Goal: Task Accomplishment & Management: Manage account settings

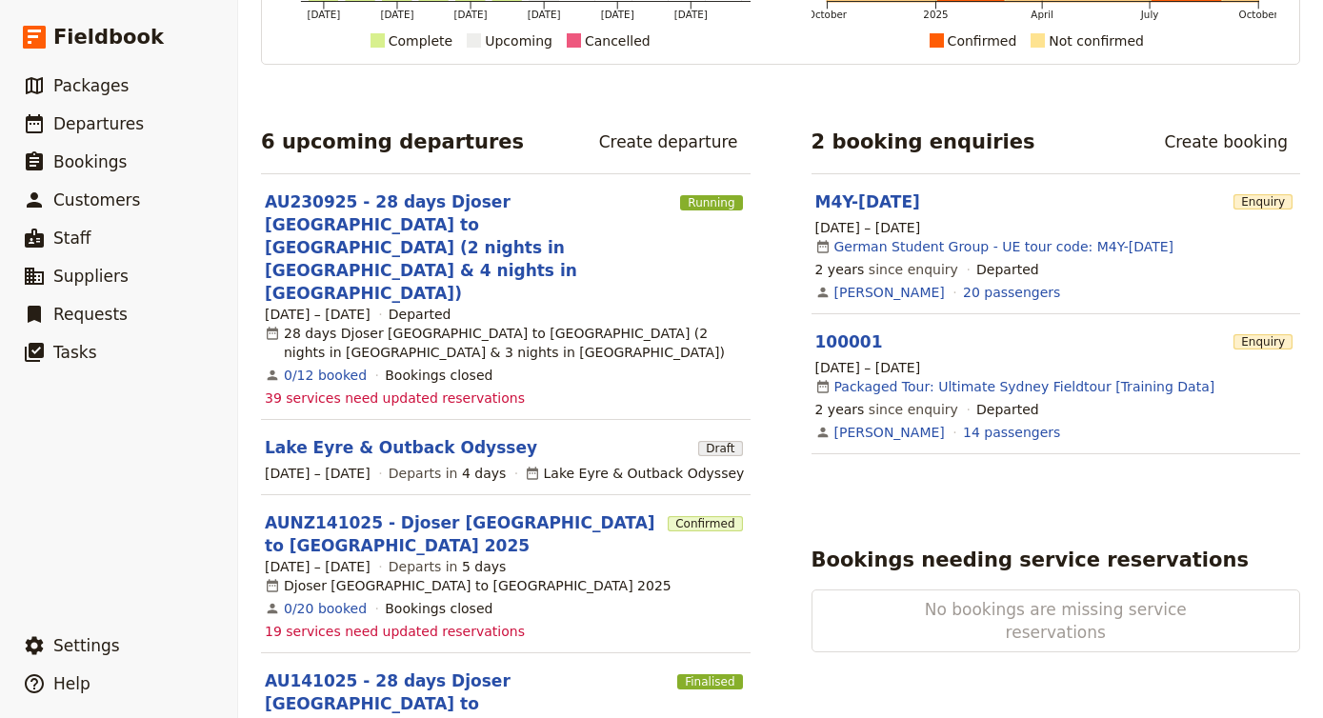
scroll to position [269, 0]
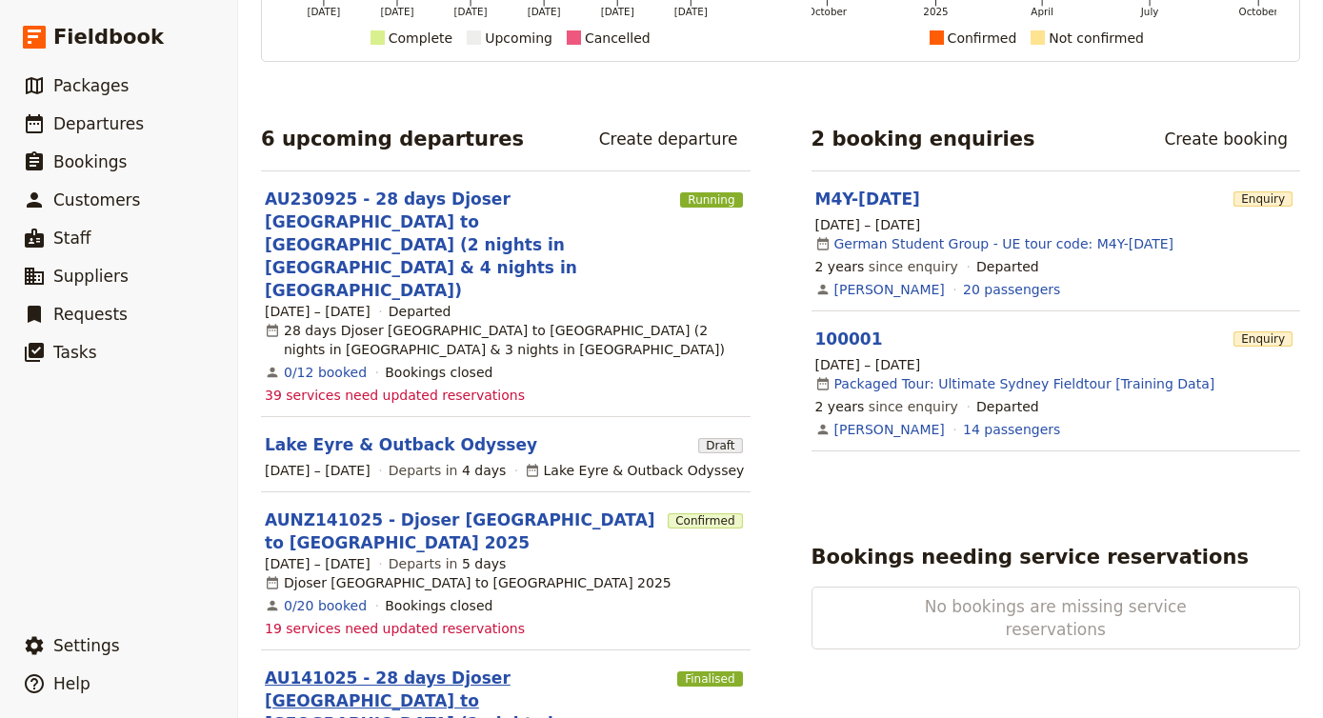
click at [508, 667] on link "AU141025 - 28 days Djoser [GEOGRAPHIC_DATA] to [GEOGRAPHIC_DATA] (2 nights in […" at bounding box center [467, 724] width 405 height 114
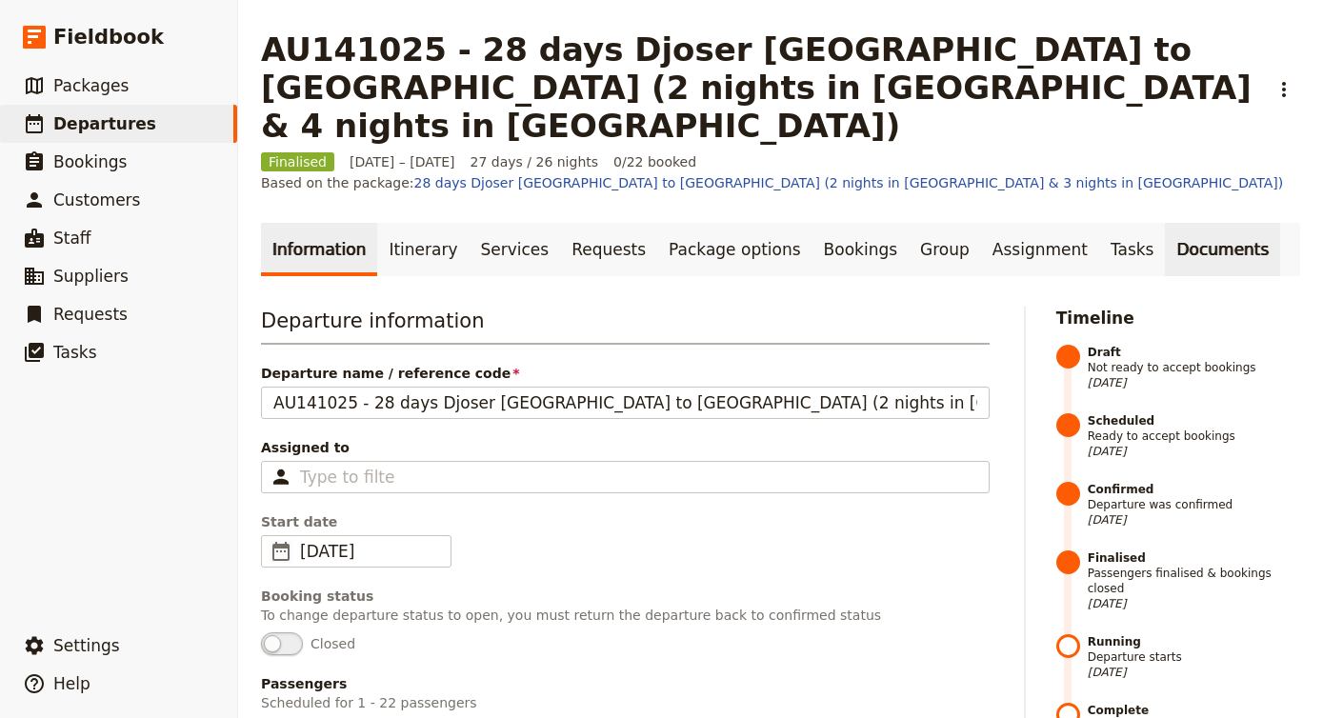
click at [1165, 223] on link "Documents" at bounding box center [1222, 249] width 115 height 53
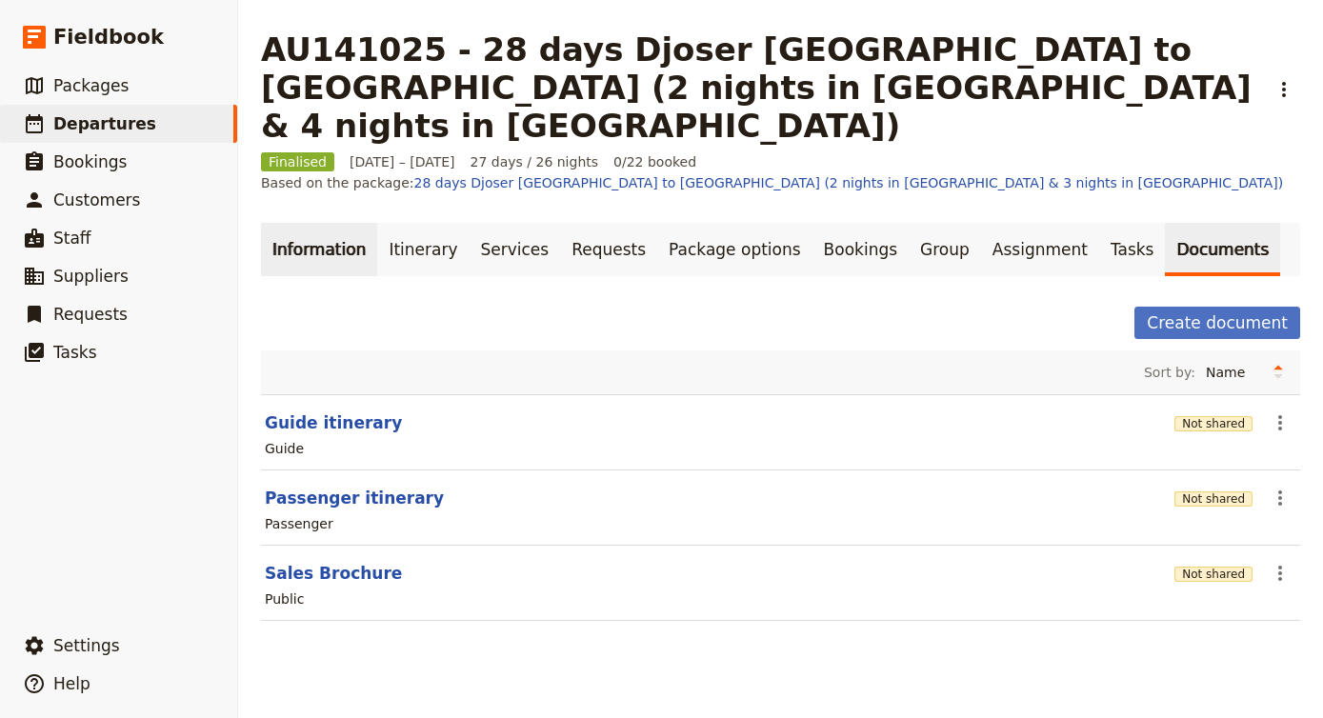
click at [303, 223] on link "Information" at bounding box center [319, 249] width 116 height 53
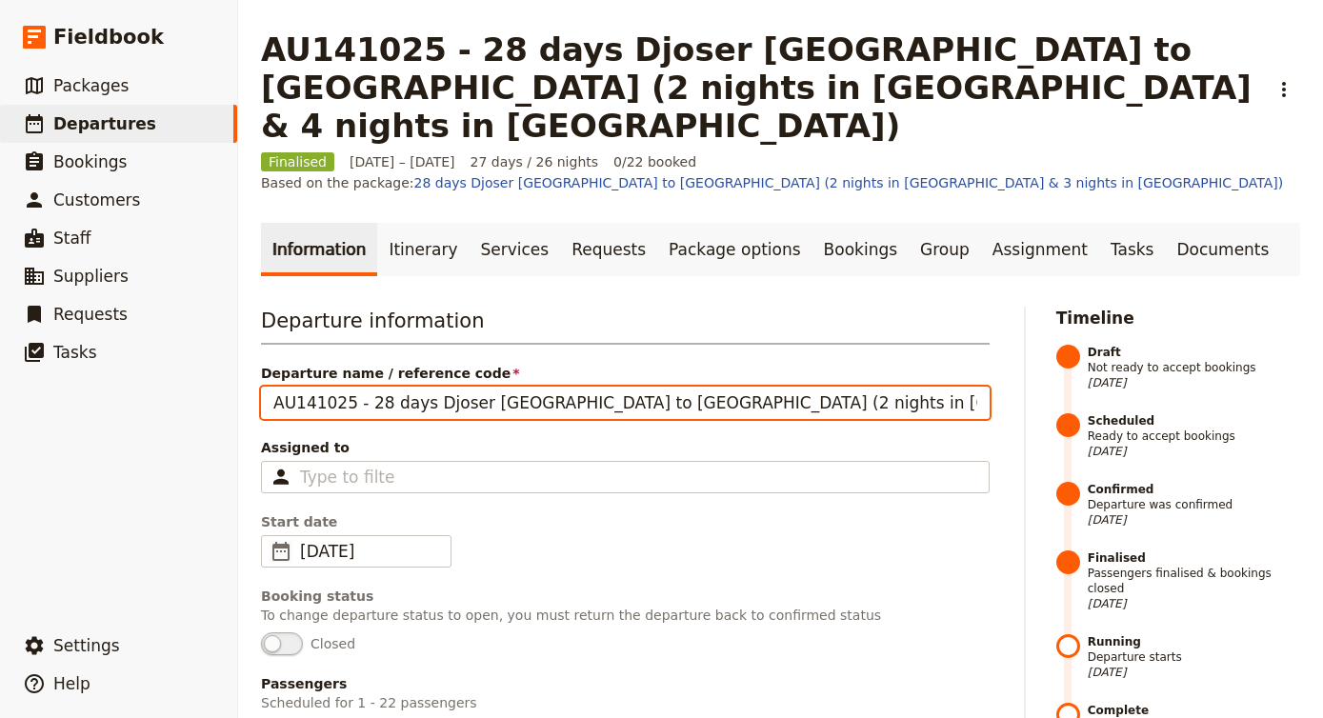
drag, startPoint x: 609, startPoint y: 347, endPoint x: 918, endPoint y: 372, distance: 309.6
click at [918, 372] on div "Departure information Departure name / reference code AU141025 - 28 days Djoser…" at bounding box center [625, 618] width 728 height 622
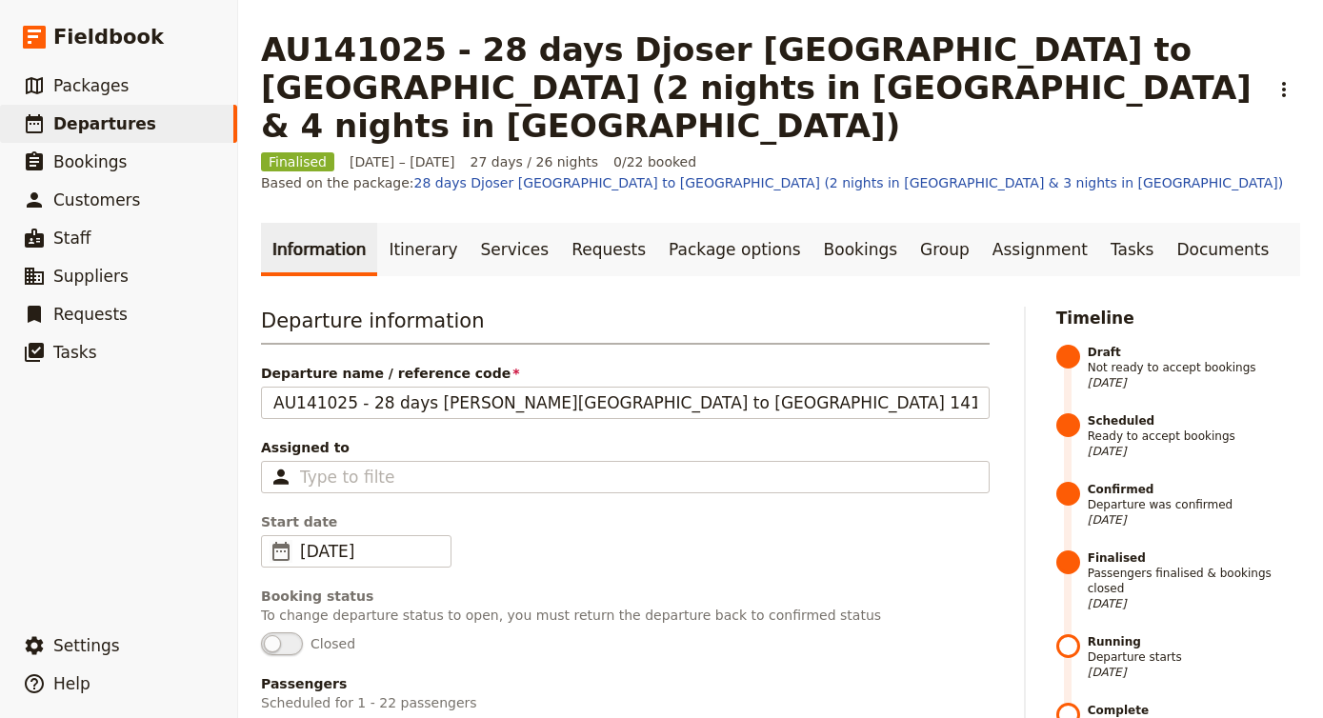
click at [956, 450] on div "Departure information Departure name / reference code AU141025 - 28 days Djoser…" at bounding box center [625, 618] width 728 height 622
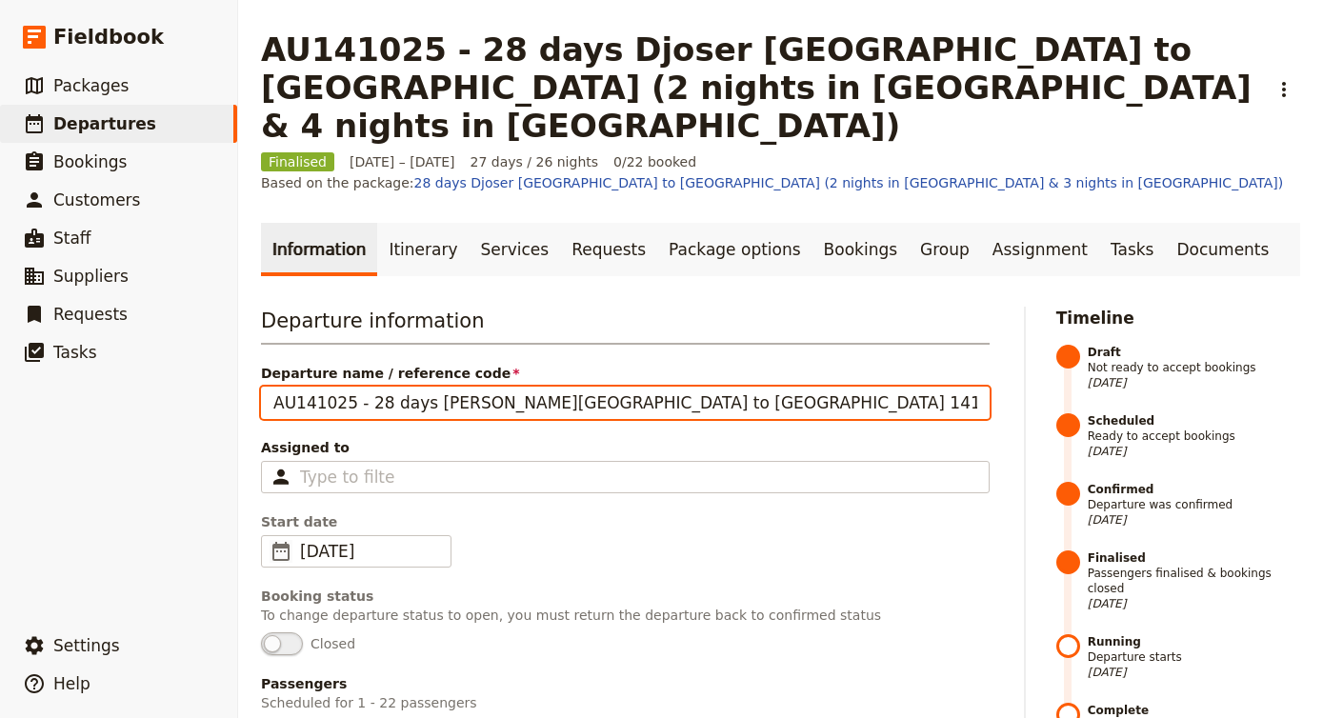
drag, startPoint x: 604, startPoint y: 343, endPoint x: 756, endPoint y: 351, distance: 152.6
click at [756, 387] on input "AU141025 - 28 days [PERSON_NAME][GEOGRAPHIC_DATA] to [GEOGRAPHIC_DATA] 141025" at bounding box center [625, 403] width 728 height 32
type input "AU141025 - 28 days Djoser [GEOGRAPHIC_DATA] to [GEOGRAPHIC_DATA]"
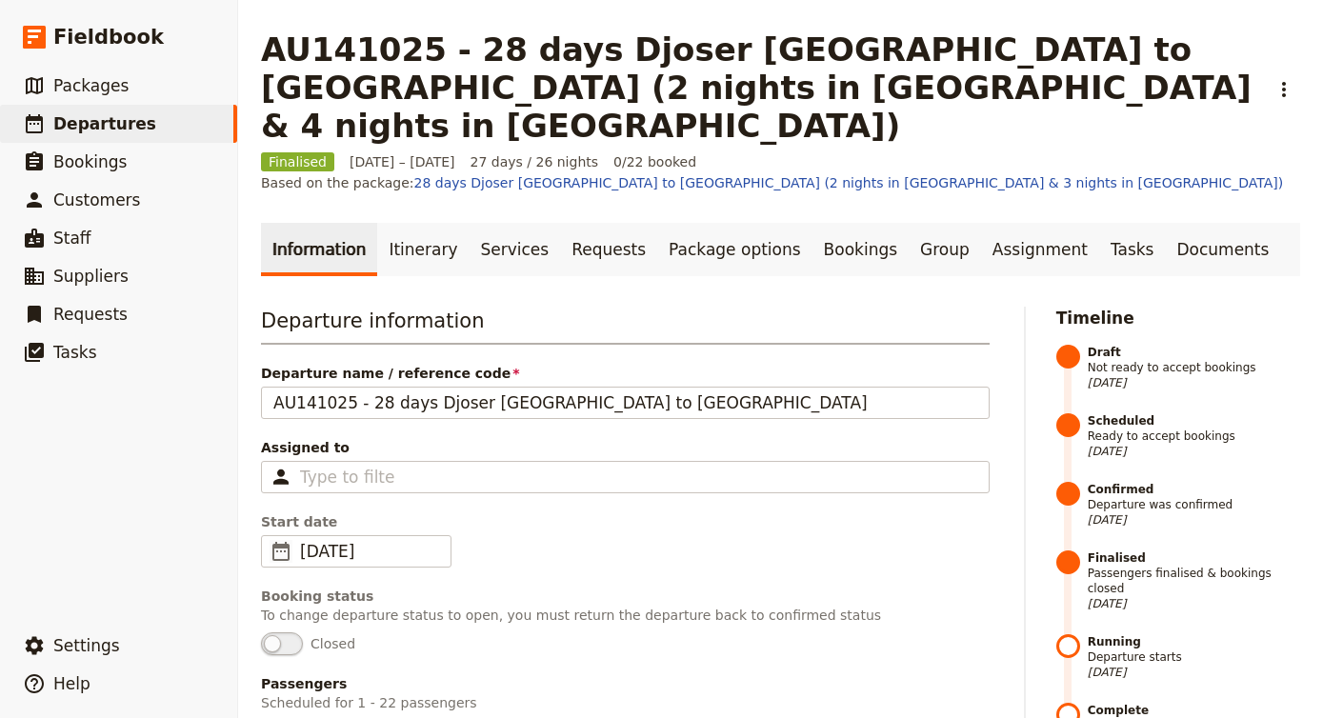
click at [706, 439] on div "Departure information Departure name / reference code AU141025 - 28 days Djoser…" at bounding box center [625, 618] width 728 height 622
click at [1178, 223] on link "Documents" at bounding box center [1222, 249] width 115 height 53
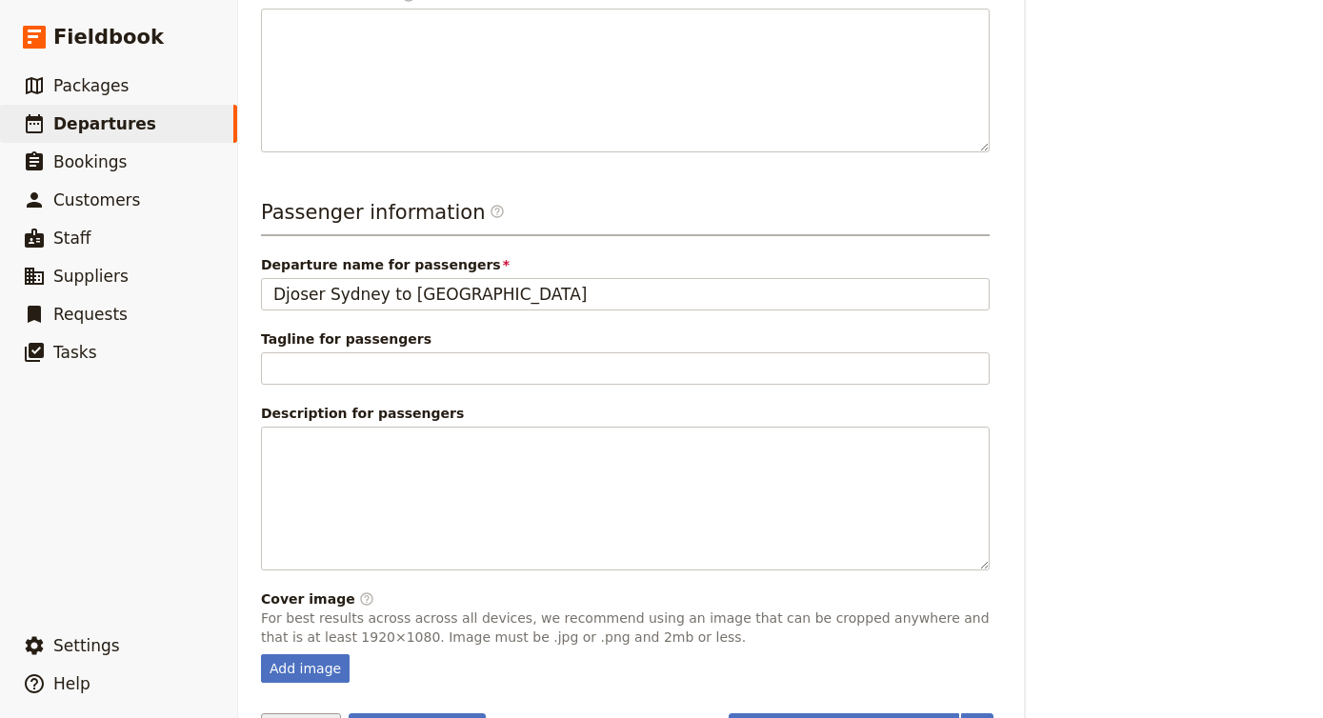
scroll to position [775, 0]
click at [409, 714] on button "Save changes" at bounding box center [418, 730] width 138 height 32
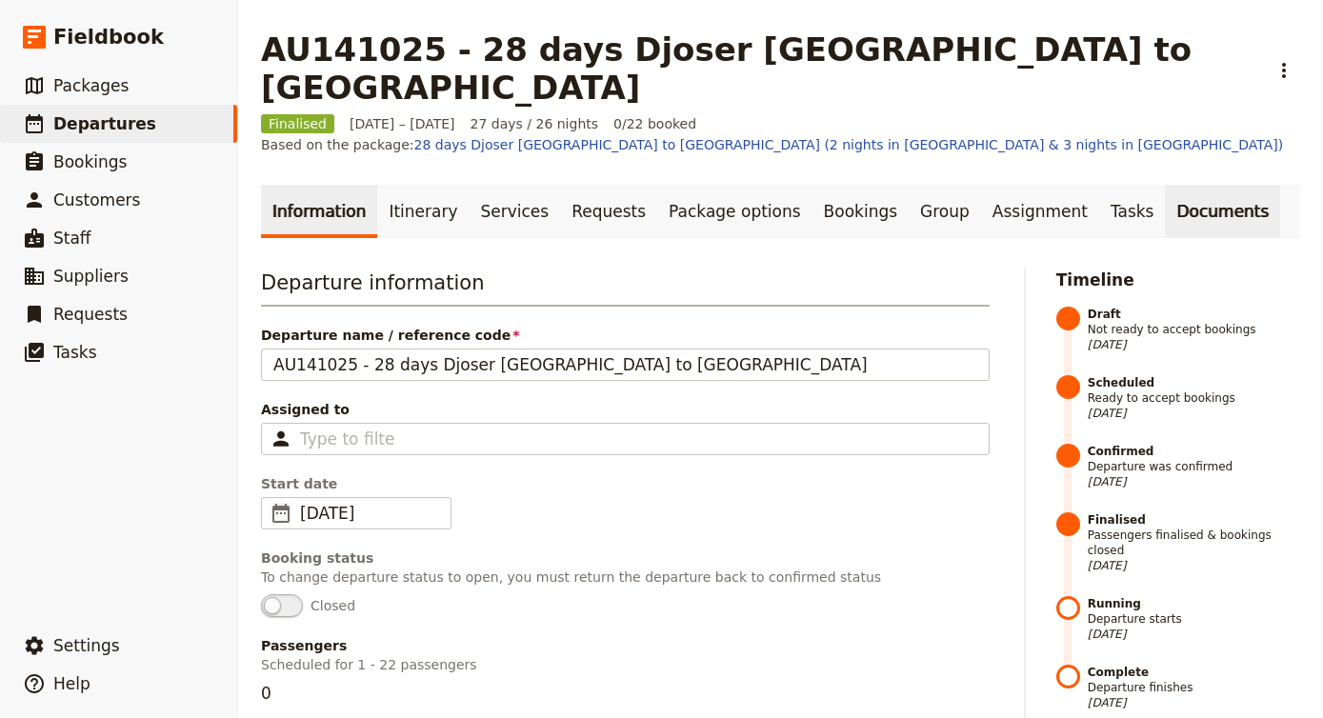
scroll to position [0, 0]
click at [1165, 185] on link "Documents" at bounding box center [1222, 211] width 115 height 53
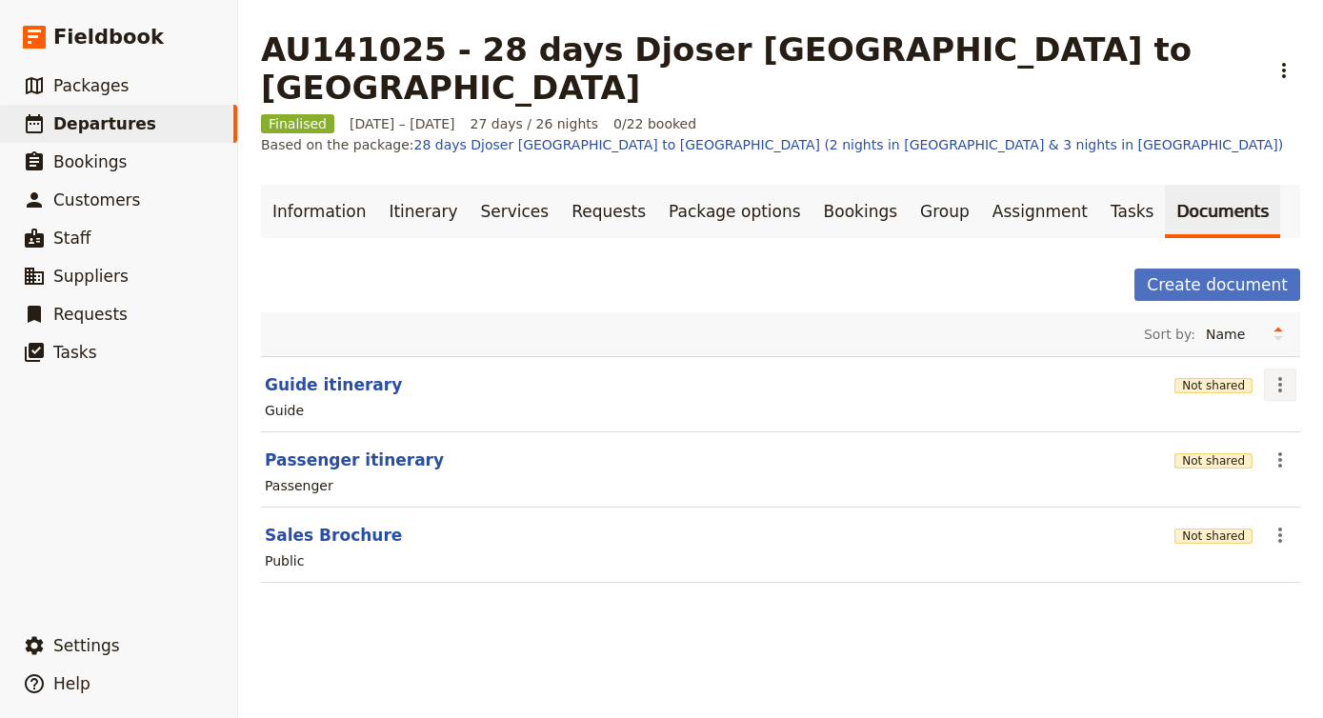
click at [1273, 373] on icon "Actions" at bounding box center [1279, 384] width 23 height 23
click at [1217, 364] on span "Share" at bounding box center [1225, 367] width 115 height 19
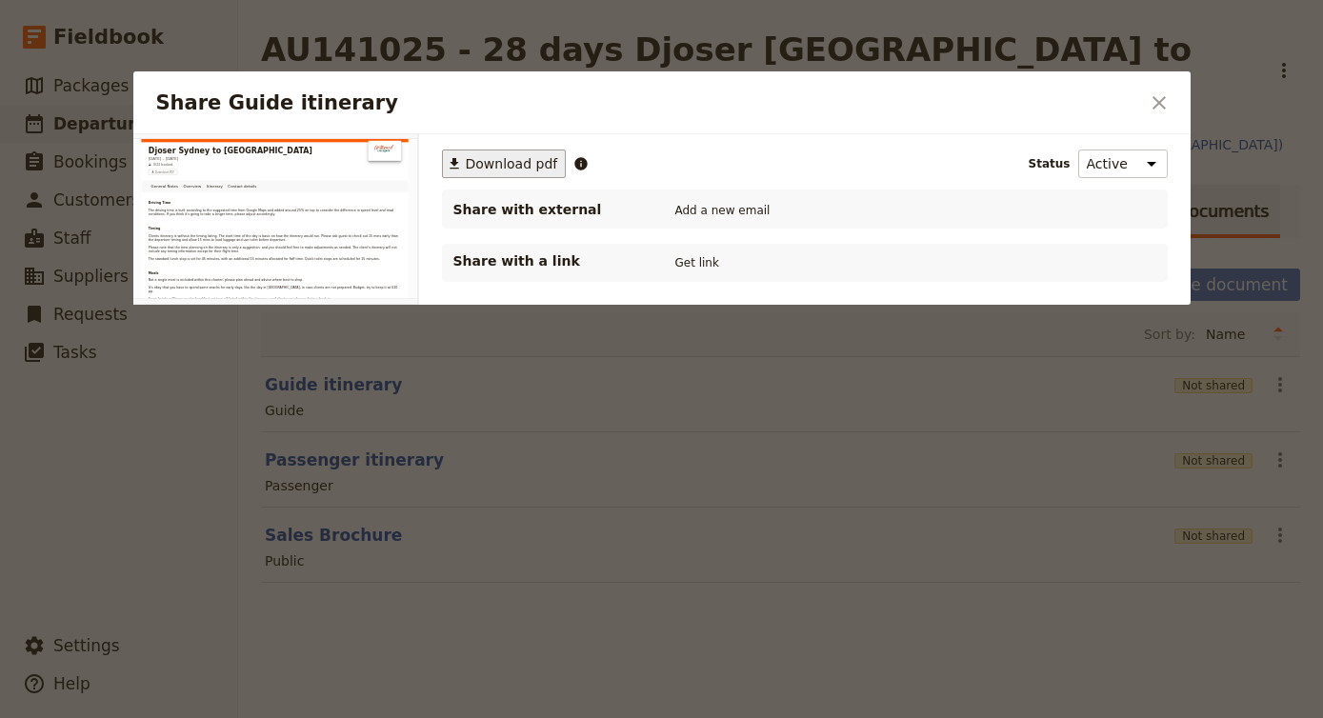
click at [551, 158] on span "Download pdf" at bounding box center [512, 163] width 92 height 19
click at [752, 431] on div at bounding box center [661, 359] width 1323 height 718
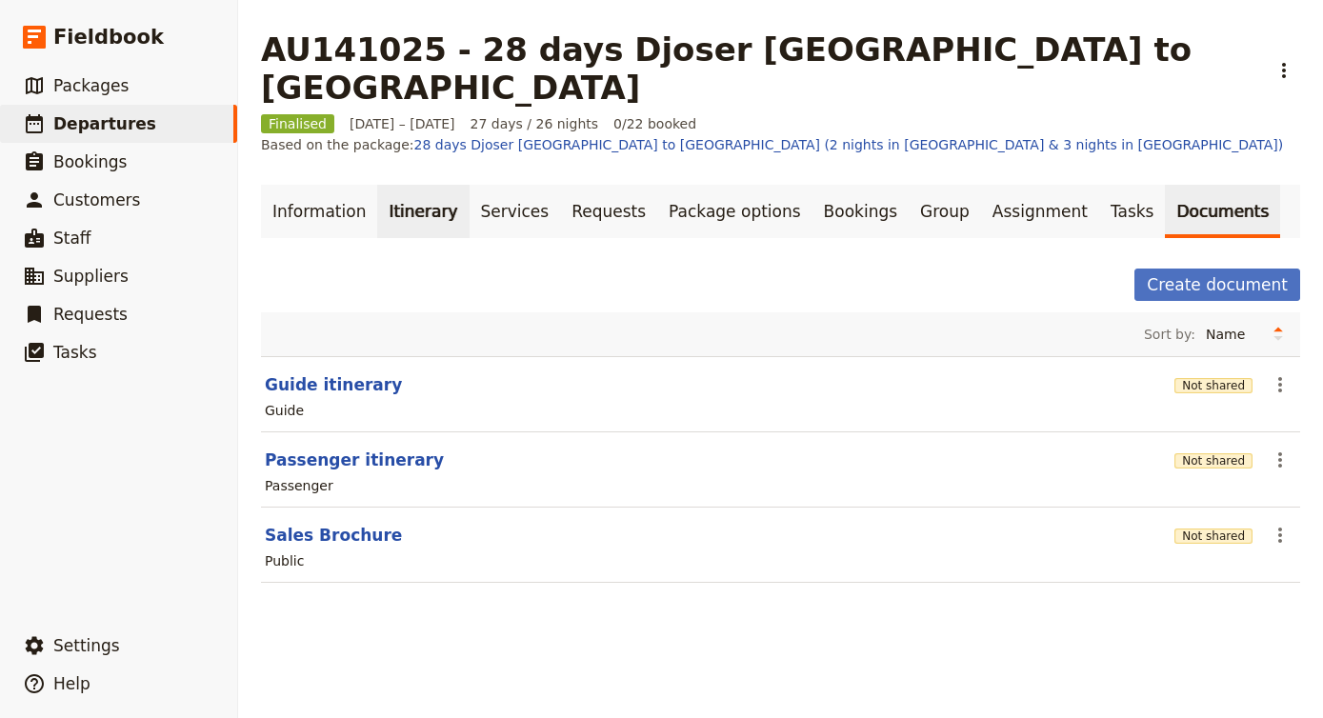
click at [437, 185] on link "Itinerary" at bounding box center [422, 211] width 91 height 53
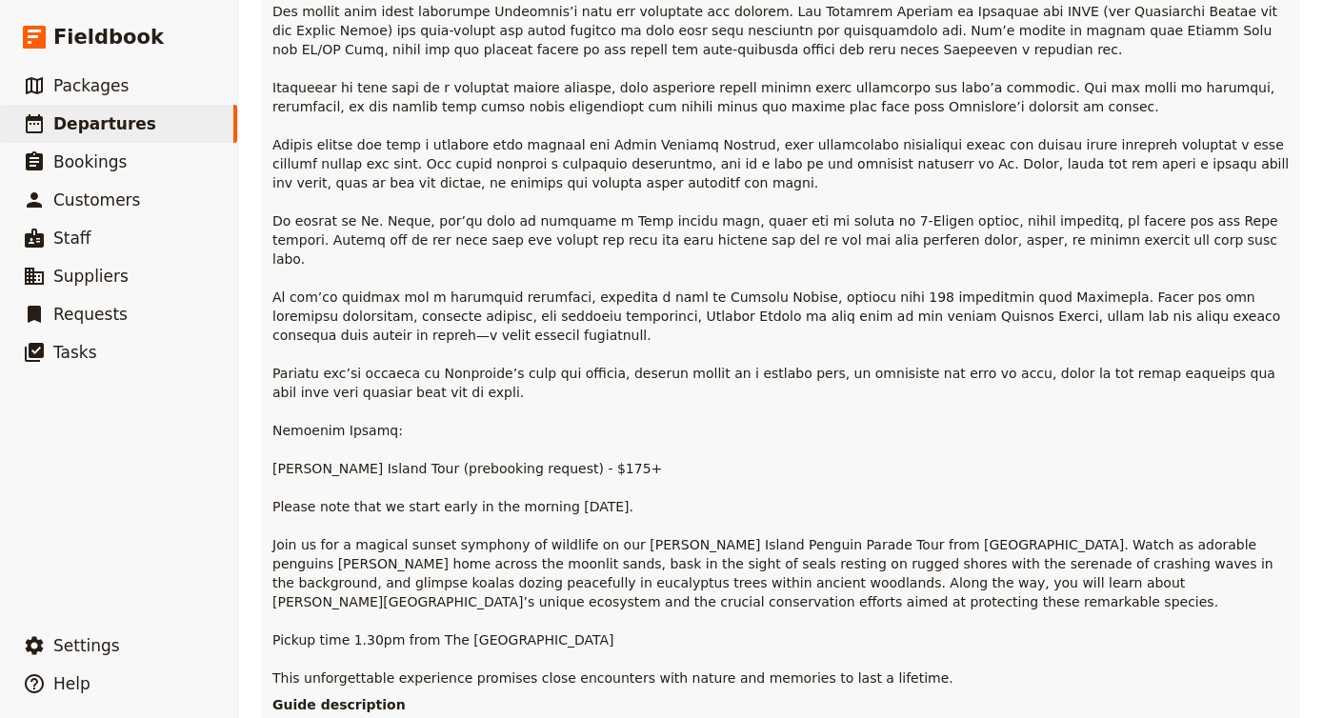
scroll to position [7687, 0]
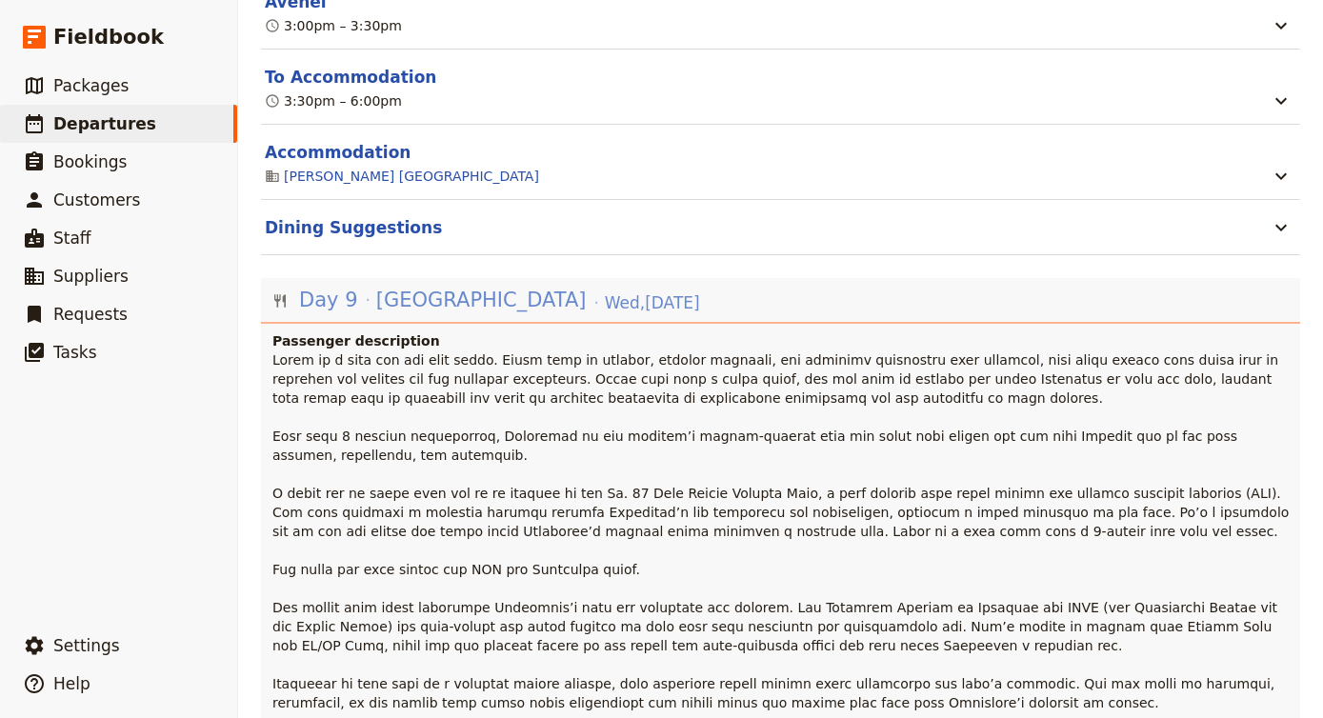
click at [605, 291] on span "[DATE]" at bounding box center [652, 302] width 95 height 23
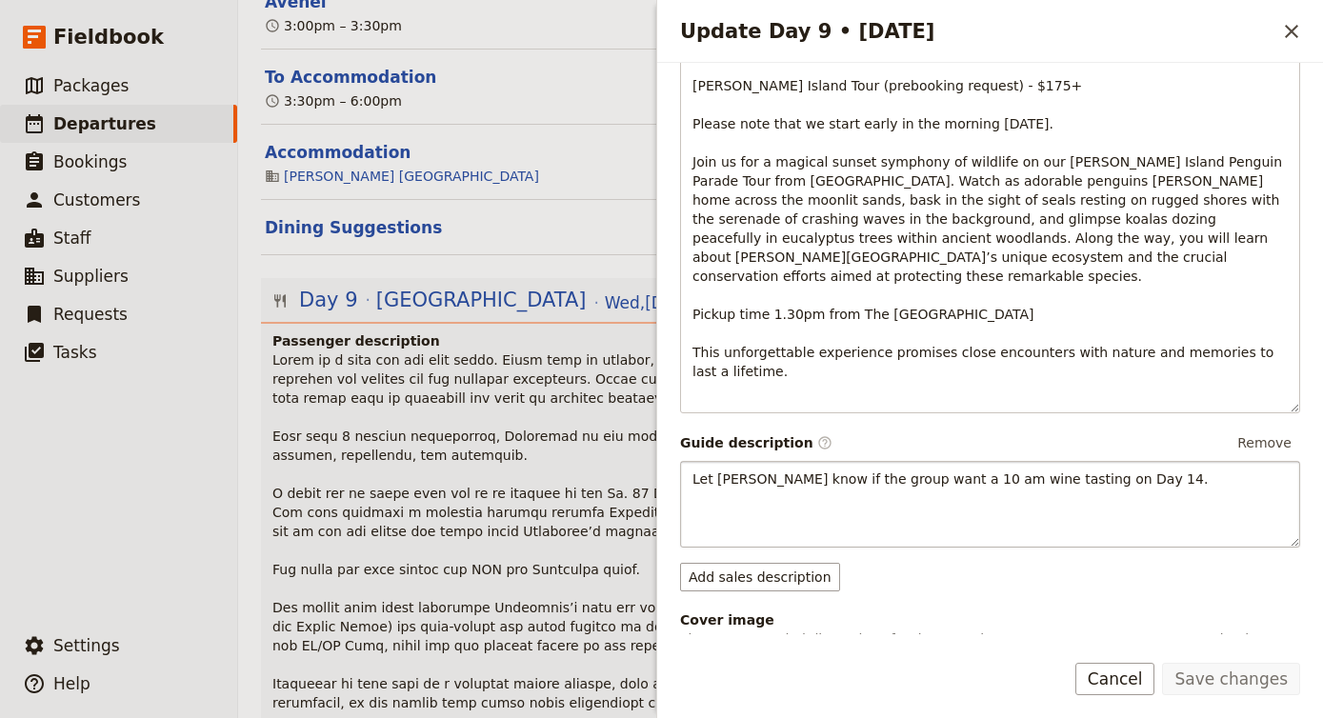
scroll to position [1285, 0]
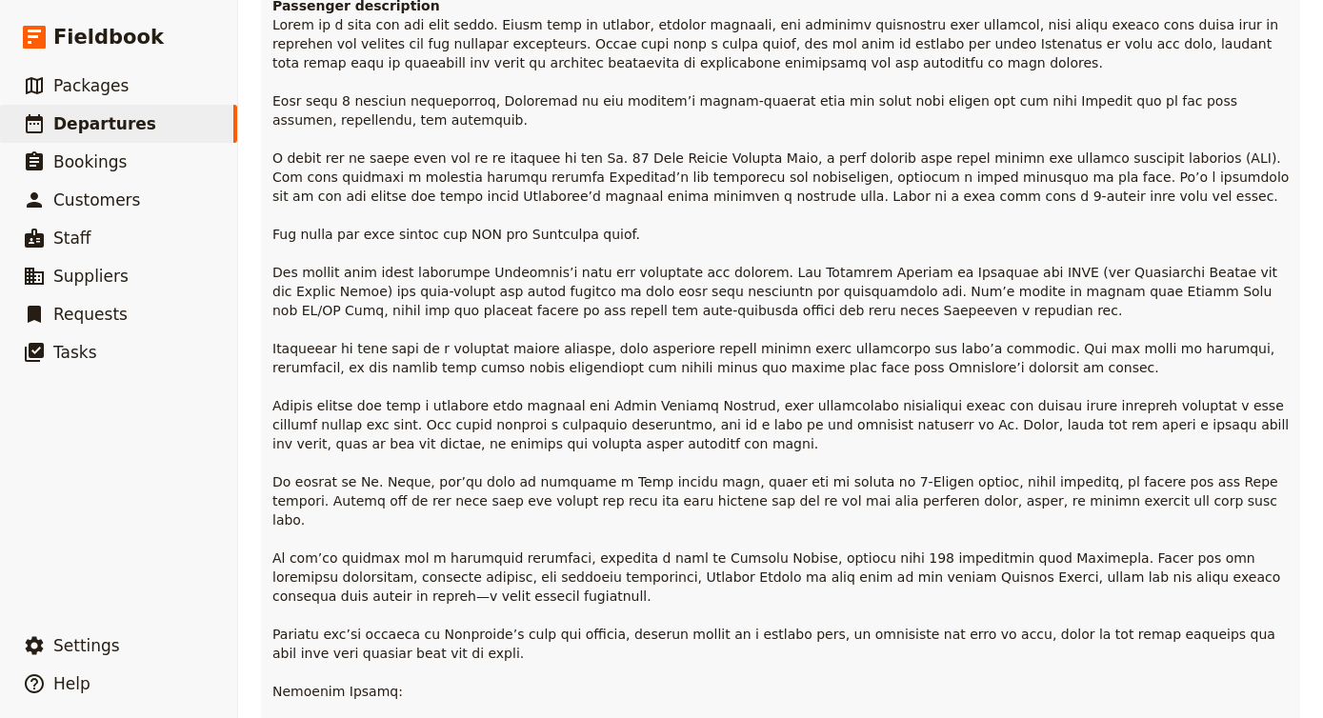
scroll to position [8631, 0]
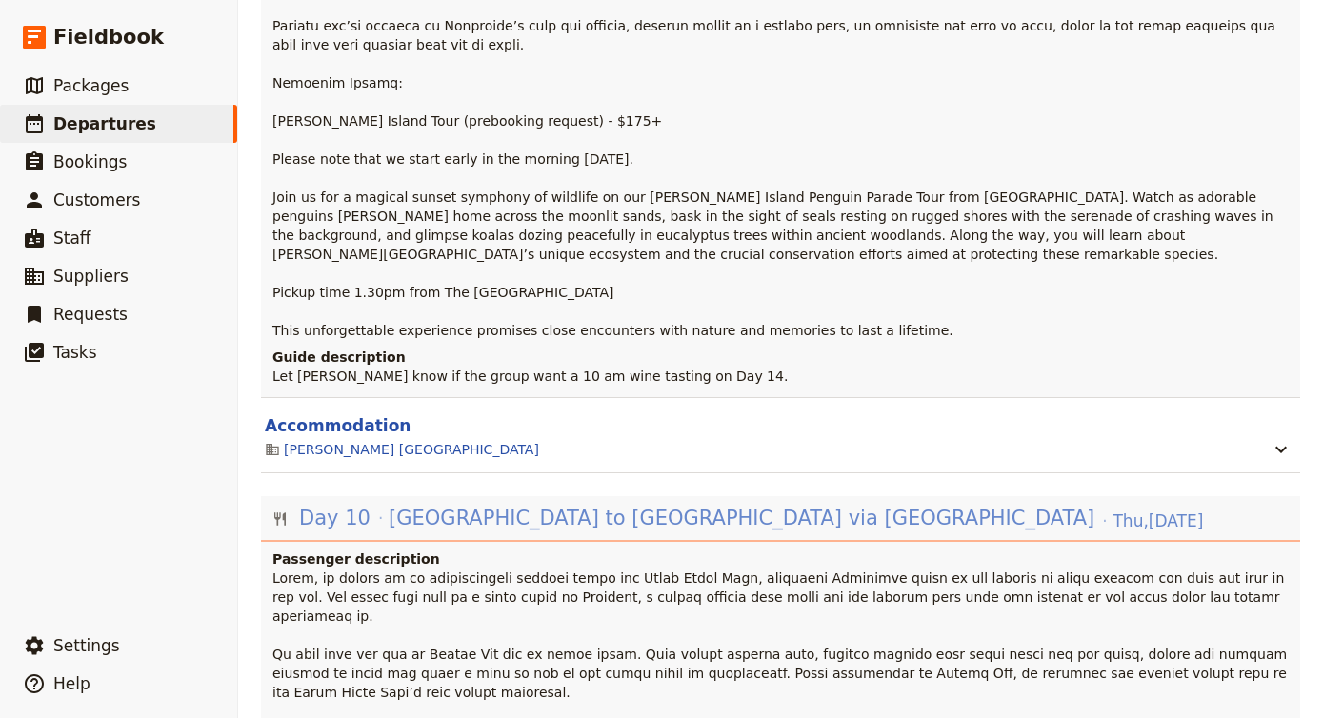
click at [562, 504] on span "[GEOGRAPHIC_DATA] to [GEOGRAPHIC_DATA] via [GEOGRAPHIC_DATA]" at bounding box center [742, 518] width 706 height 29
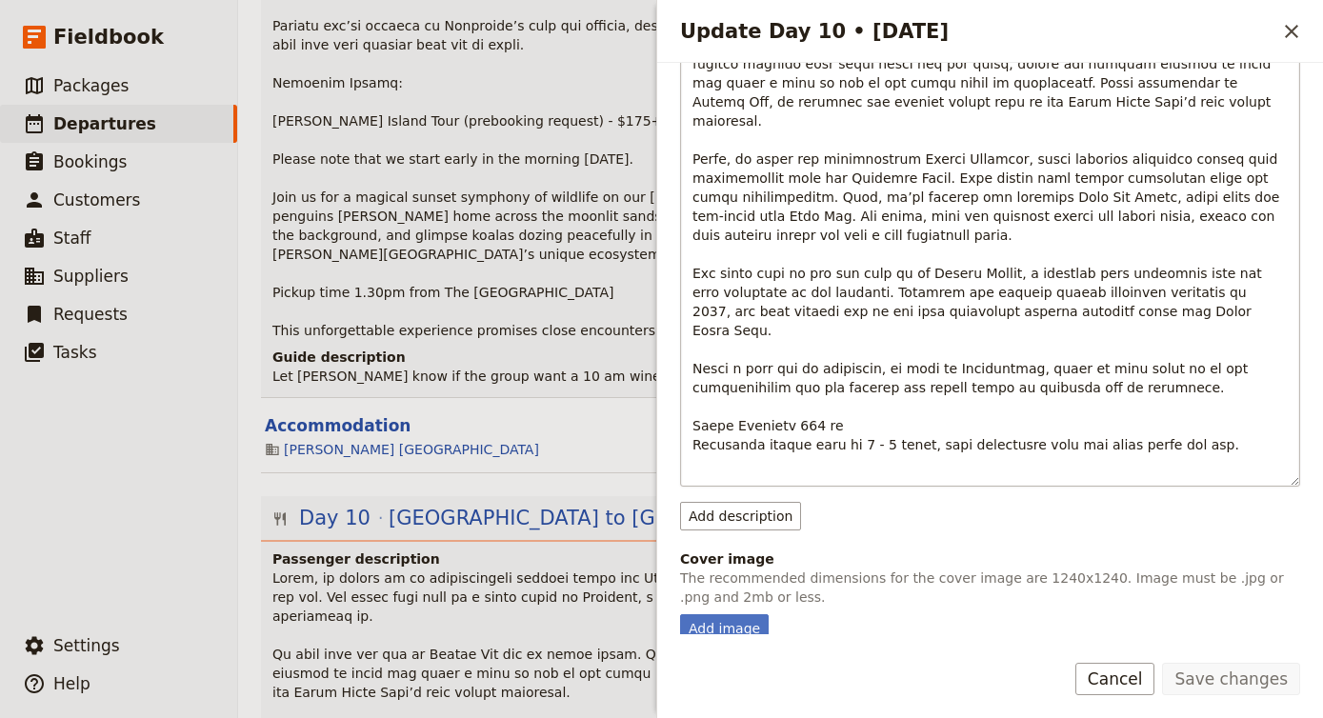
scroll to position [402, 0]
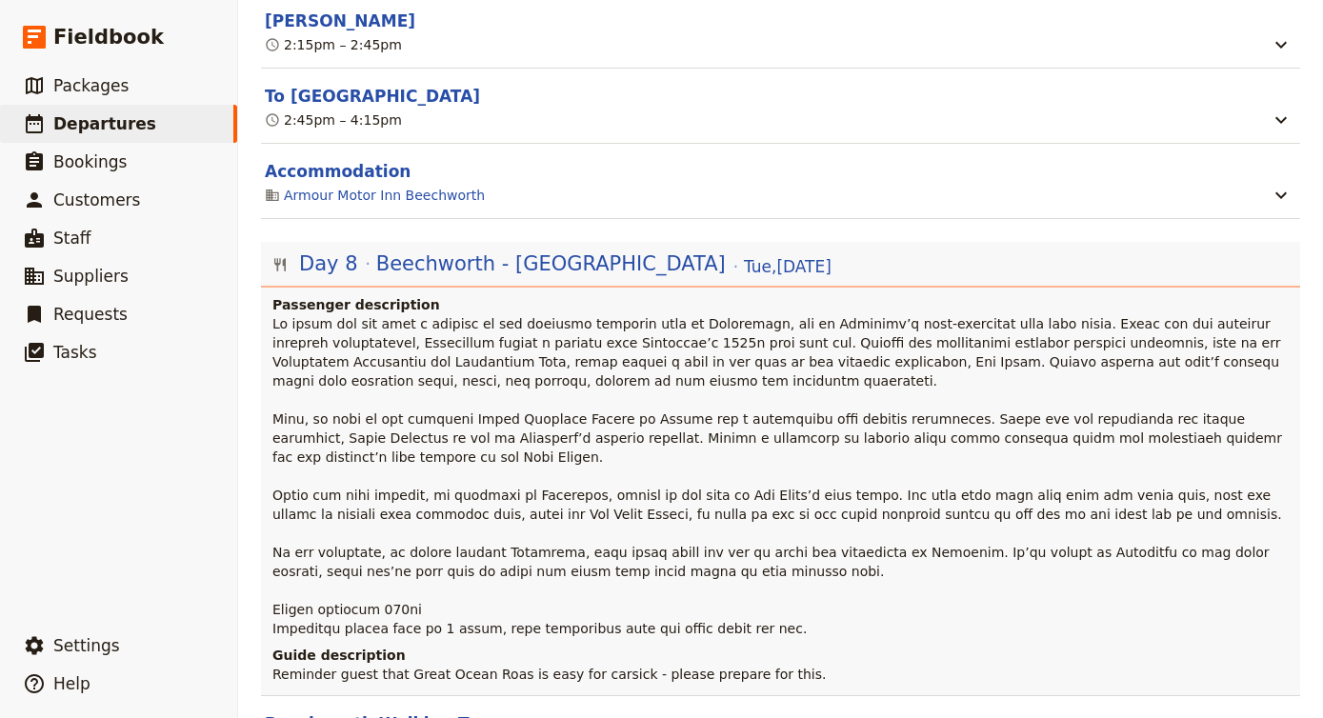
scroll to position [6472, 0]
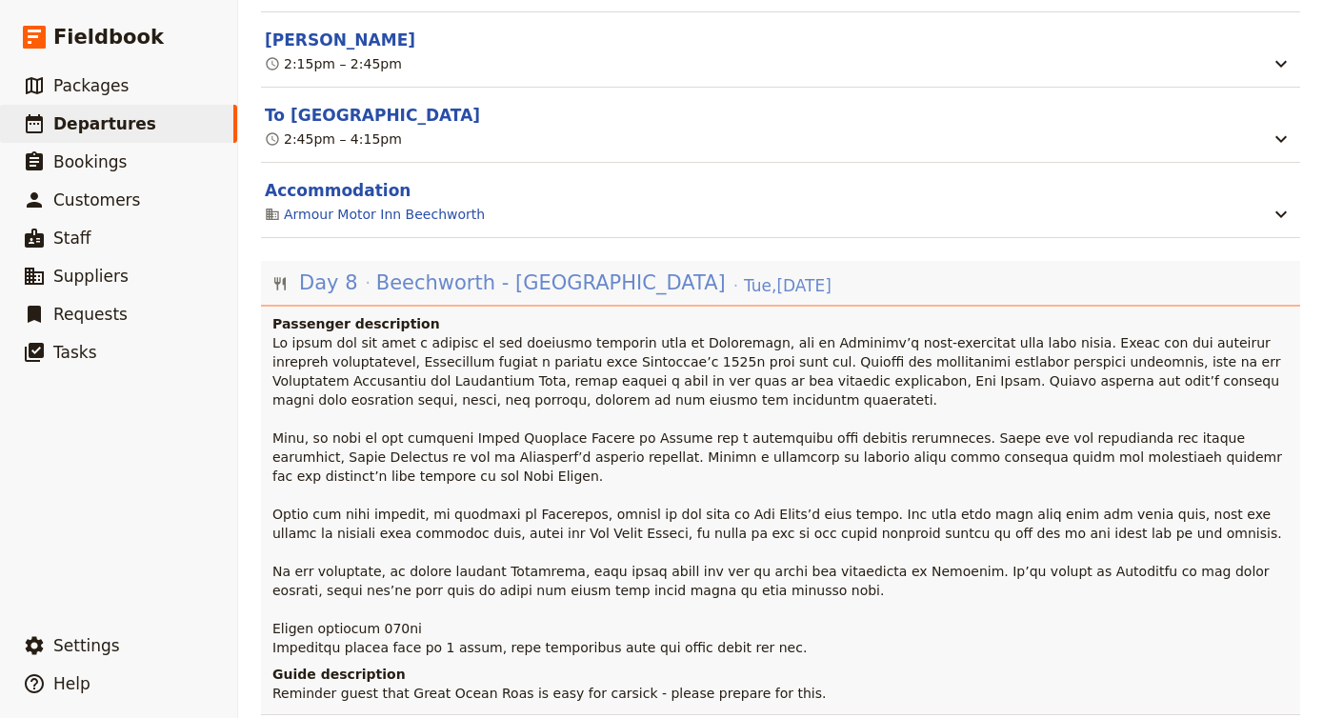
click at [534, 269] on span "Beechworth - [GEOGRAPHIC_DATA]" at bounding box center [550, 283] width 349 height 29
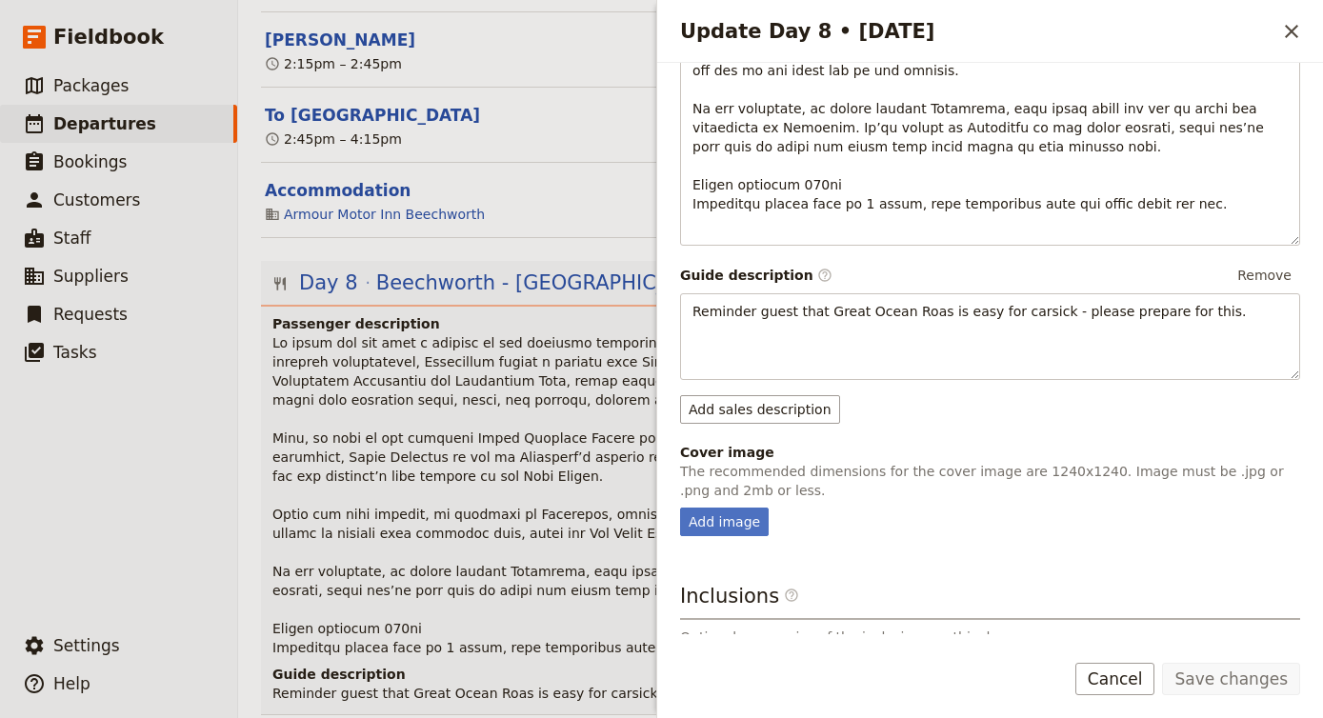
scroll to position [603, 0]
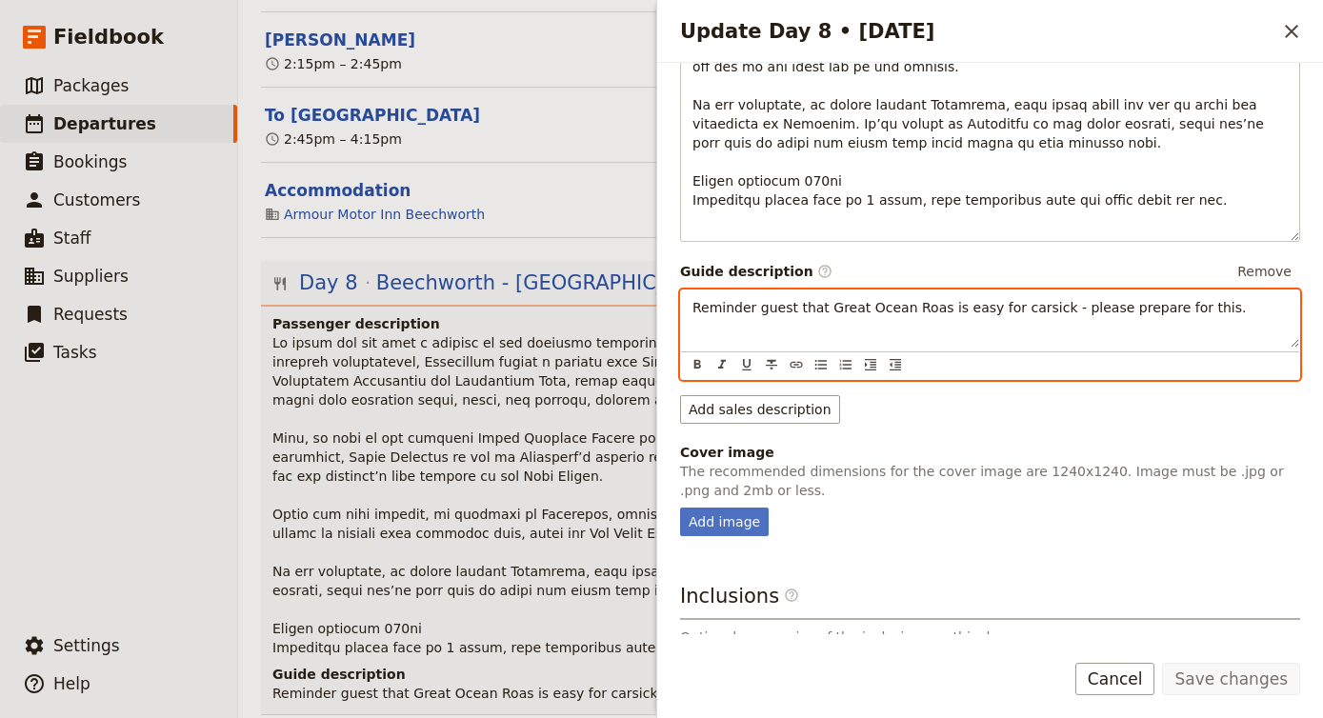
click at [924, 300] on span "Reminder guest that Great Ocean Roas is easy for carsick - please prepare for t…" at bounding box center [968, 307] width 553 height 15
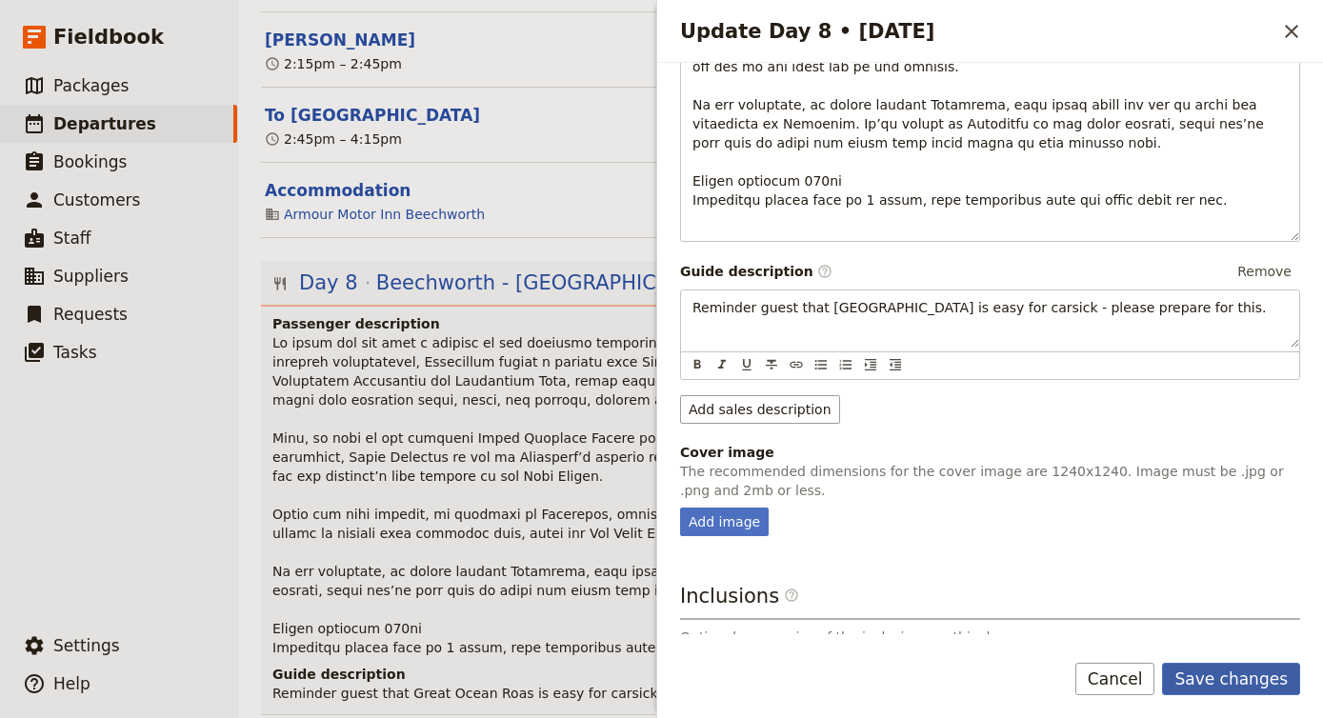
click at [1231, 666] on button "Save changes" at bounding box center [1231, 679] width 138 height 32
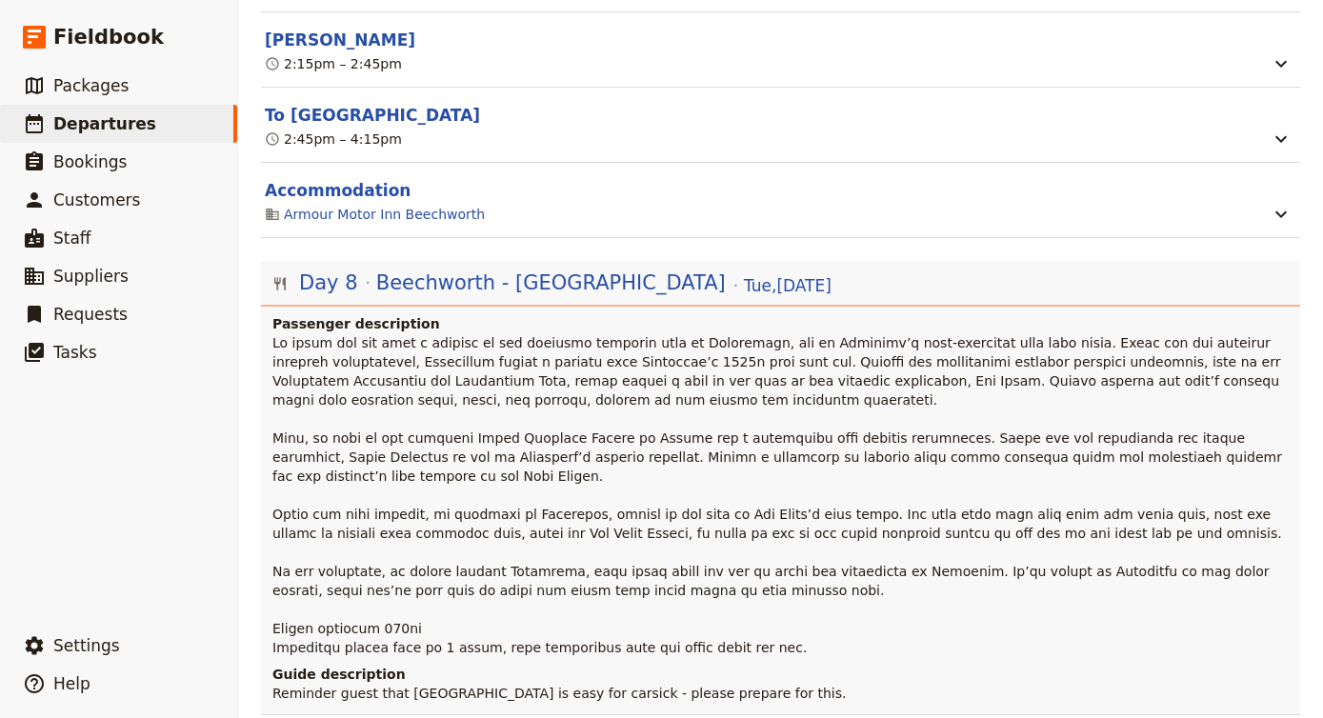
click at [736, 396] on span at bounding box center [778, 495] width 1013 height 320
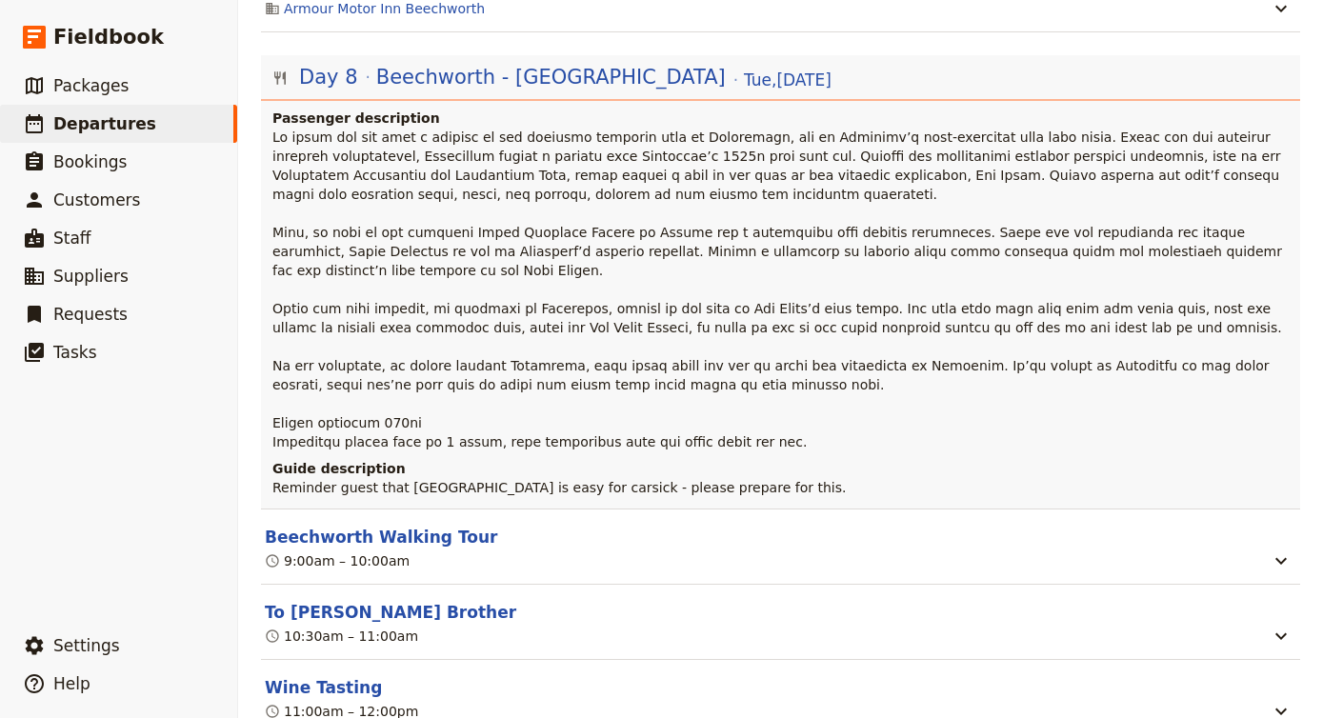
scroll to position [6680, 0]
click at [409, 524] on button "Beechworth Walking Tour" at bounding box center [381, 535] width 232 height 23
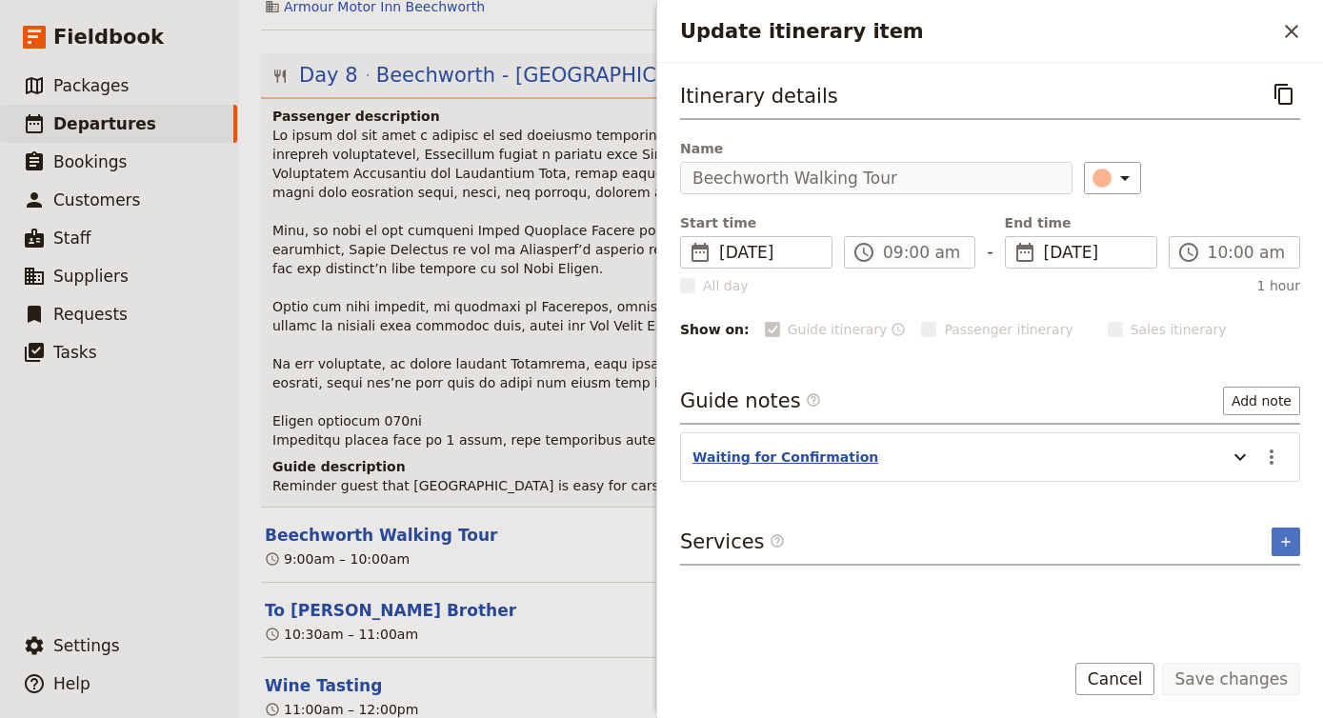
click at [806, 448] on button "Waiting for Confirmation" at bounding box center [785, 457] width 186 height 19
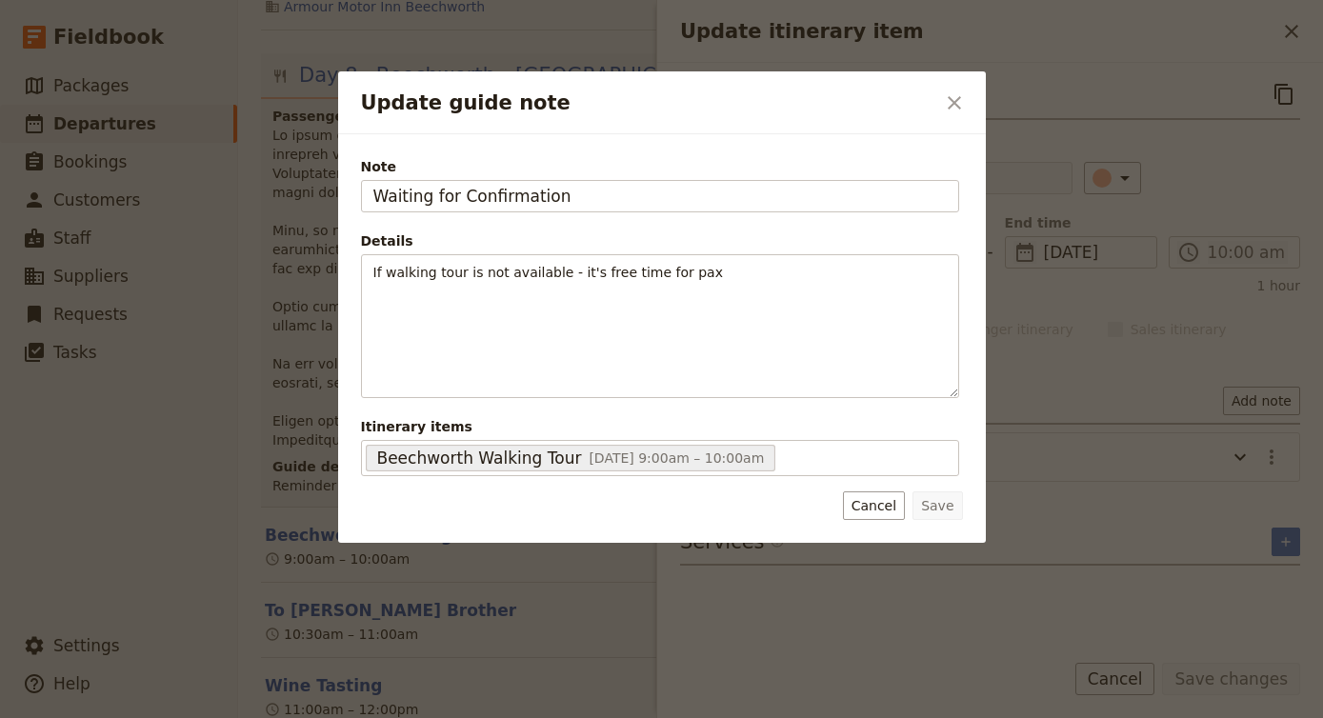
click at [845, 501] on div "Save Cancel" at bounding box center [662, 505] width 602 height 29
click at [861, 506] on button "Cancel" at bounding box center [874, 505] width 62 height 29
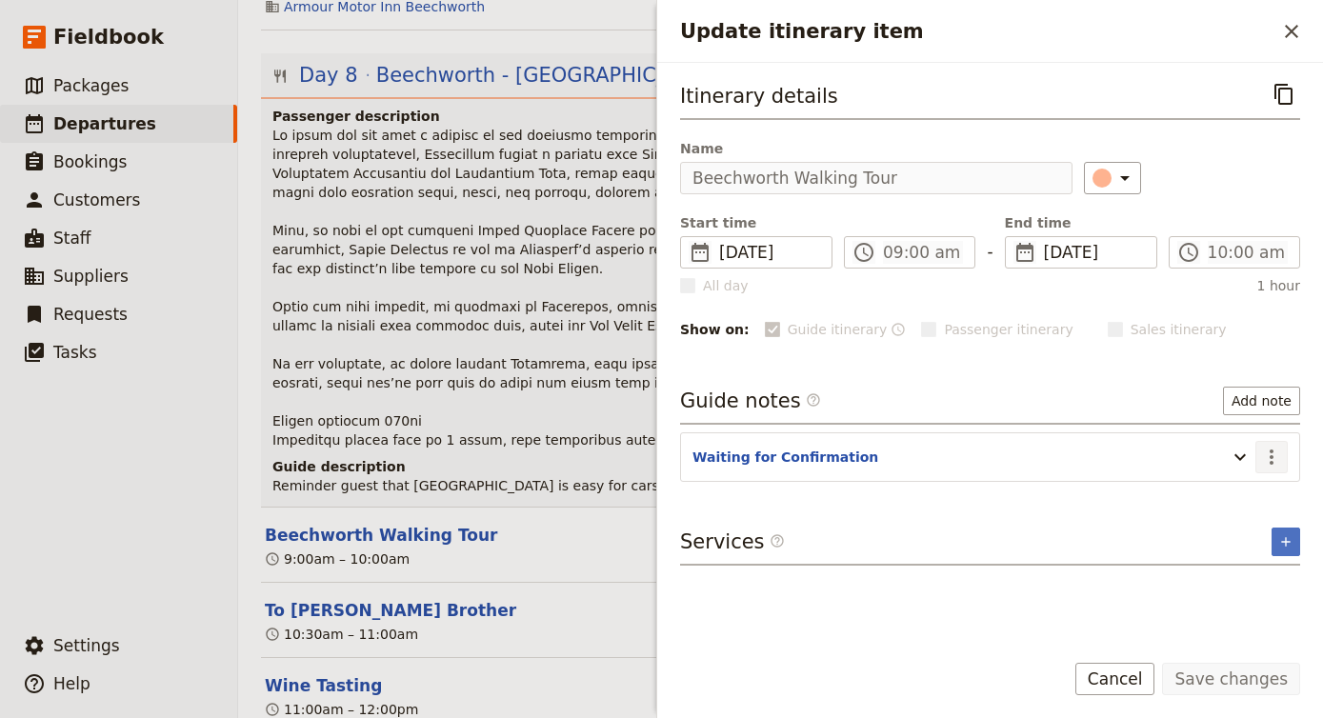
click at [1278, 448] on icon "Actions" at bounding box center [1271, 457] width 23 height 23
click at [1088, 581] on div "Itinerary details ​ Name Beechworth Walking Tour ​ Start time ​ [DATE] [DATE] […" at bounding box center [990, 355] width 620 height 554
click at [1258, 457] on button "​" at bounding box center [1271, 457] width 32 height 32
click at [1219, 499] on span "Edit note" at bounding box center [1216, 498] width 60 height 19
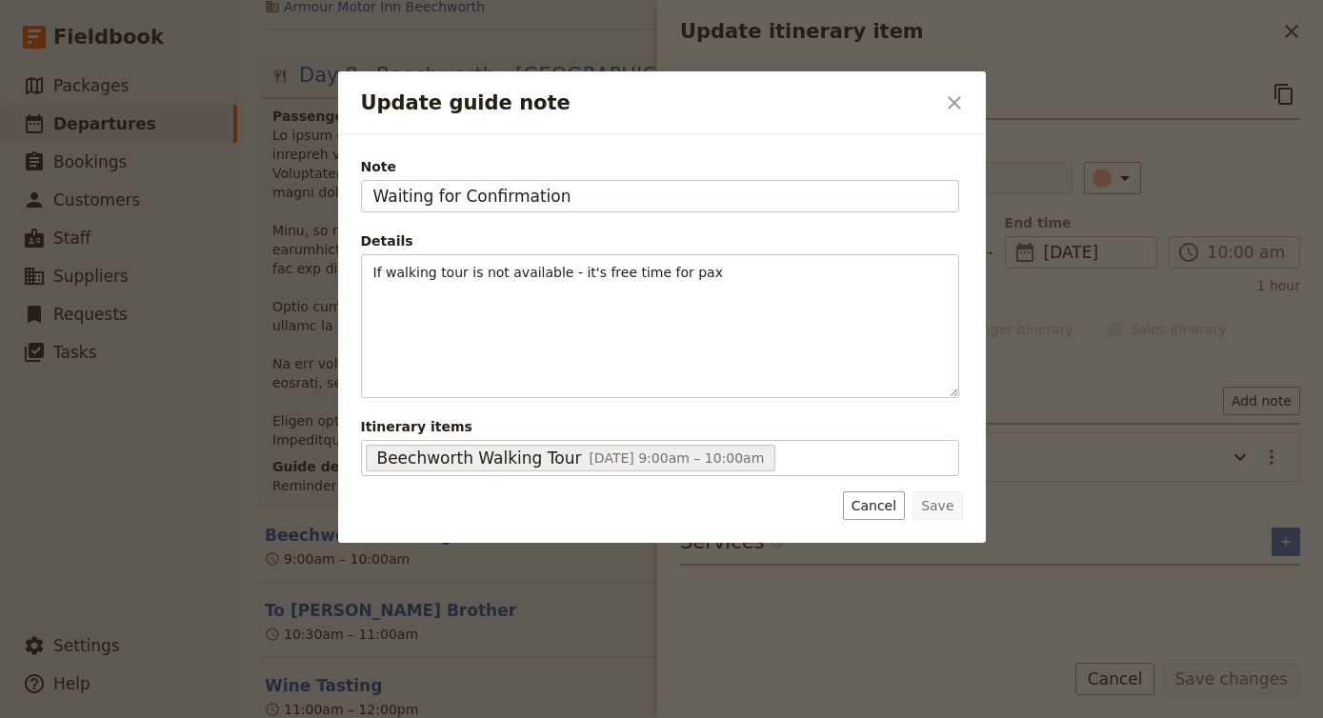
drag, startPoint x: 595, startPoint y: 202, endPoint x: 174, endPoint y: 177, distance: 421.6
click at [174, 717] on div "Update guide note ​ Note Waiting for Confirmation Details If walking tour is no…" at bounding box center [661, 718] width 1323 height 0
type input "Confirmed Tour"
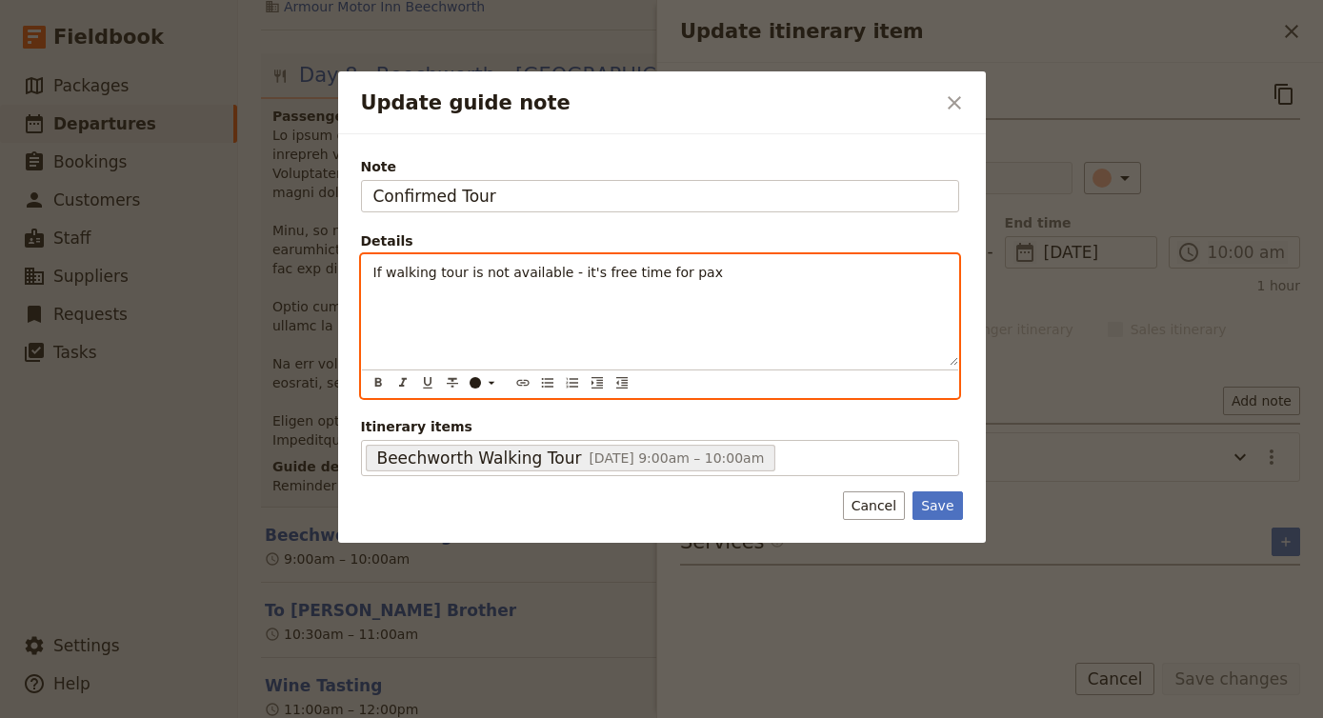
drag, startPoint x: 726, startPoint y: 271, endPoint x: 40, endPoint y: 268, distance: 685.6
click at [40, 717] on div "Update guide note ​ Note Confirmed Tour Details If walking tour is not availabl…" at bounding box center [661, 718] width 1323 height 0
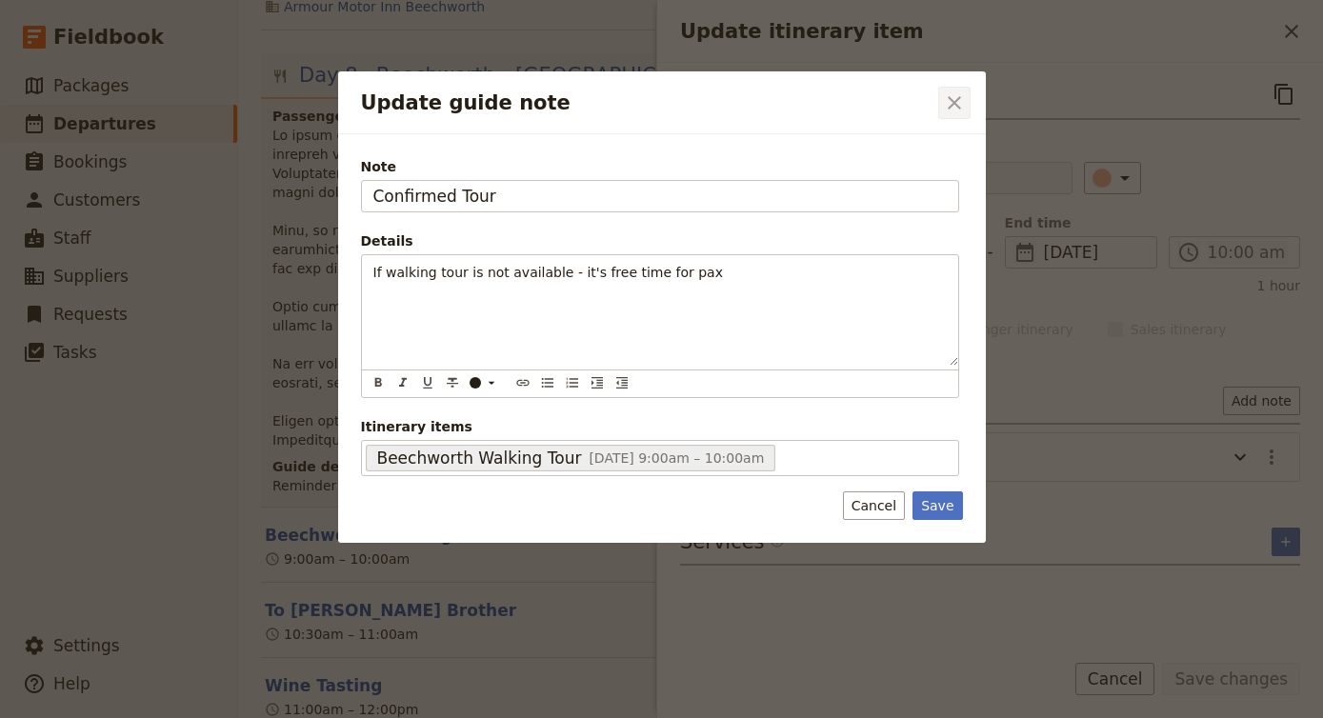
click at [949, 100] on icon "Close dialog" at bounding box center [953, 102] width 13 height 13
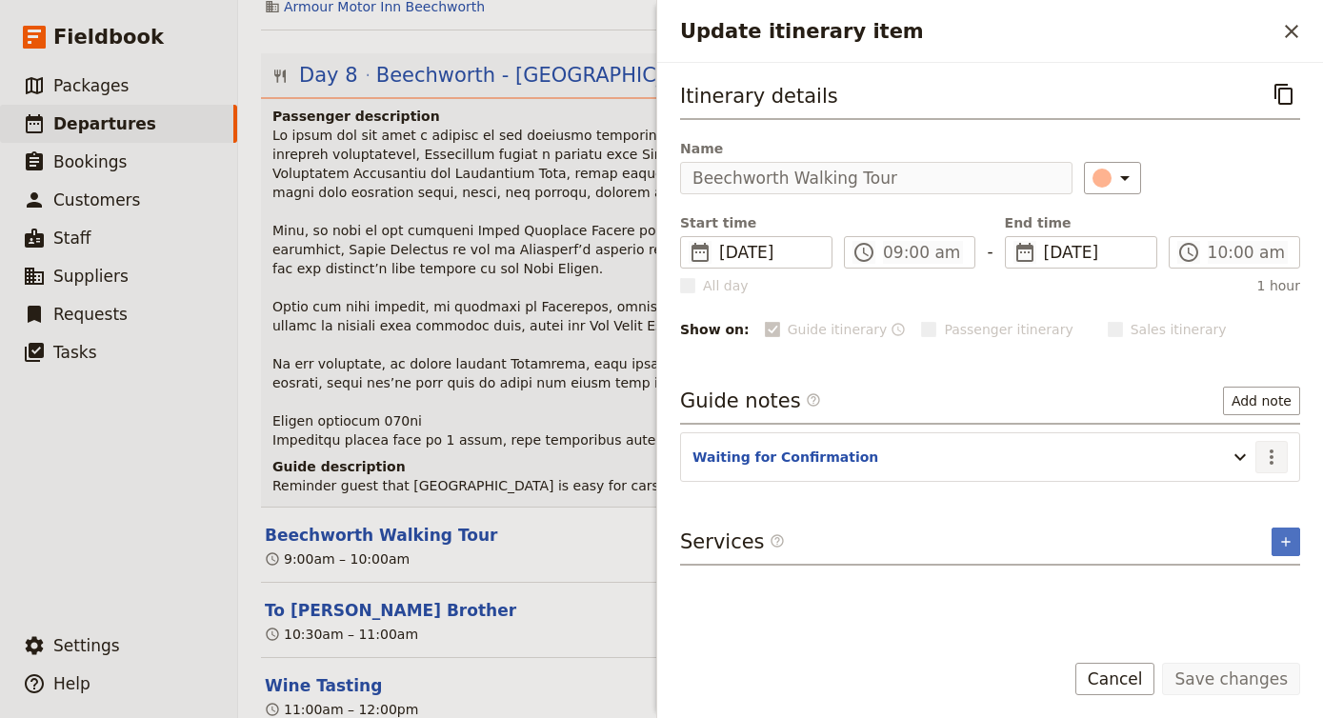
click at [1267, 453] on icon "Actions" at bounding box center [1271, 457] width 23 height 23
click at [1238, 521] on span "Remove note" at bounding box center [1230, 525] width 89 height 19
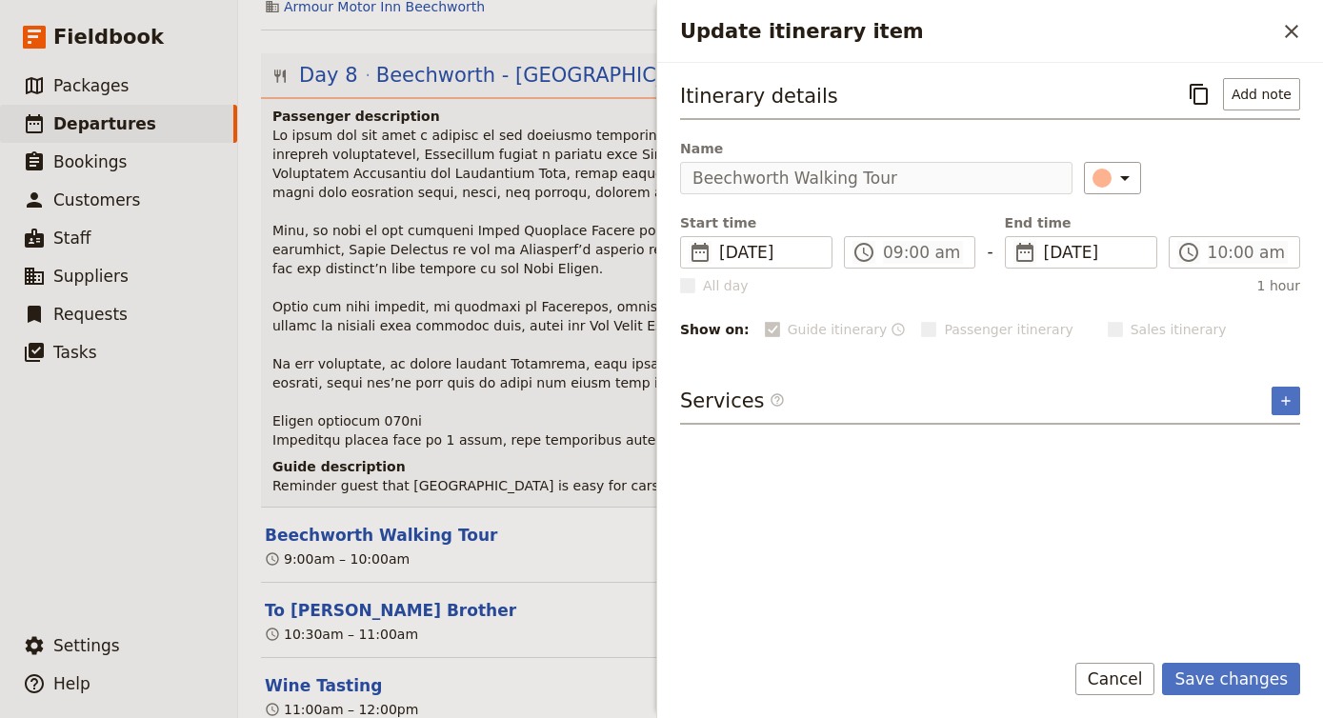
click at [495, 316] on header "Day 8 Beechworth - [GEOGRAPHIC_DATA][DATE] Passenger description Guide descript…" at bounding box center [780, 279] width 1039 height 453
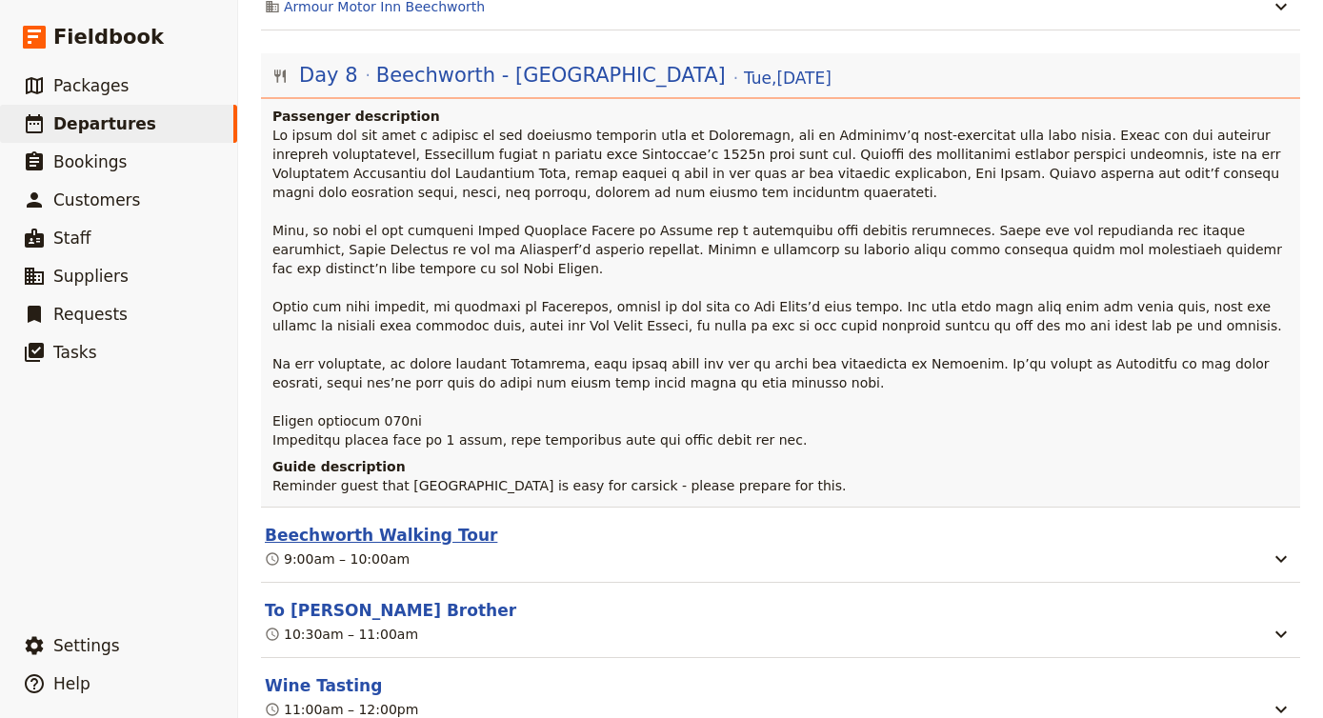
click at [400, 524] on button "Beechworth Walking Tour" at bounding box center [381, 535] width 232 height 23
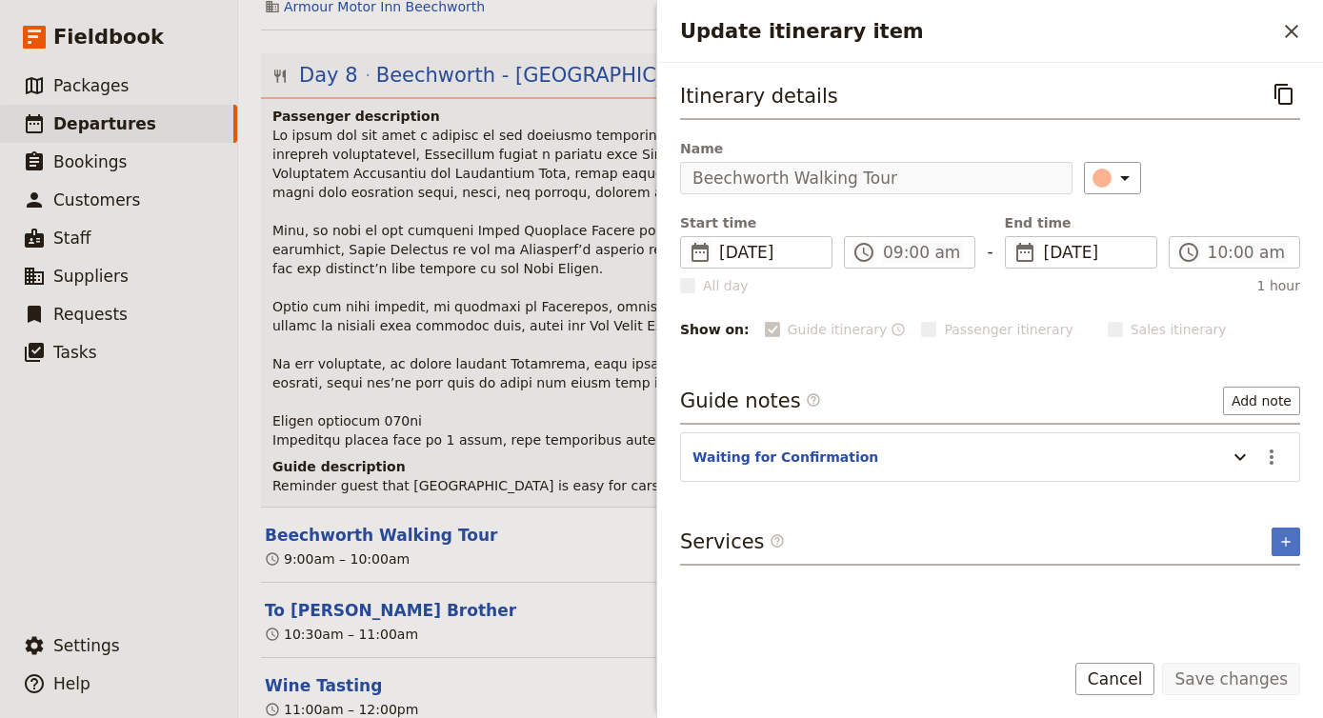
click at [582, 457] on h4 "Guide description" at bounding box center [782, 466] width 1020 height 19
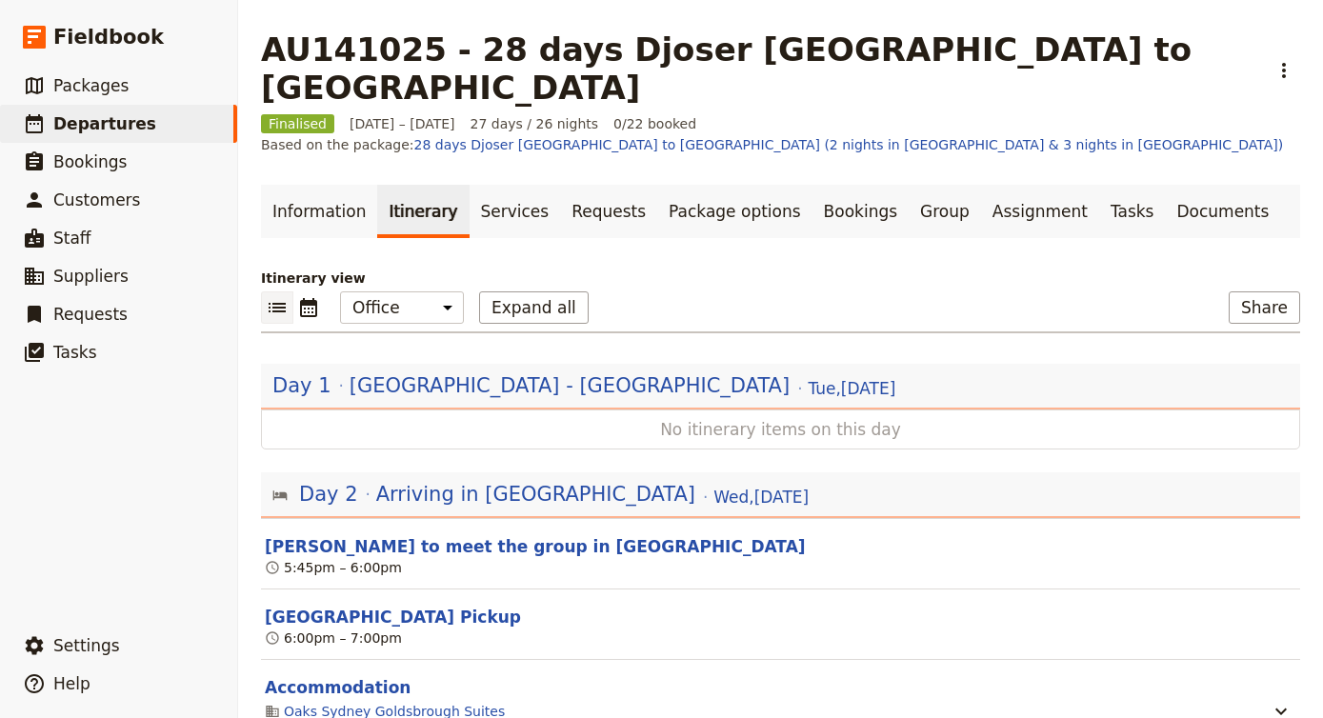
scroll to position [0, 0]
click at [1165, 185] on link "Documents" at bounding box center [1222, 211] width 115 height 53
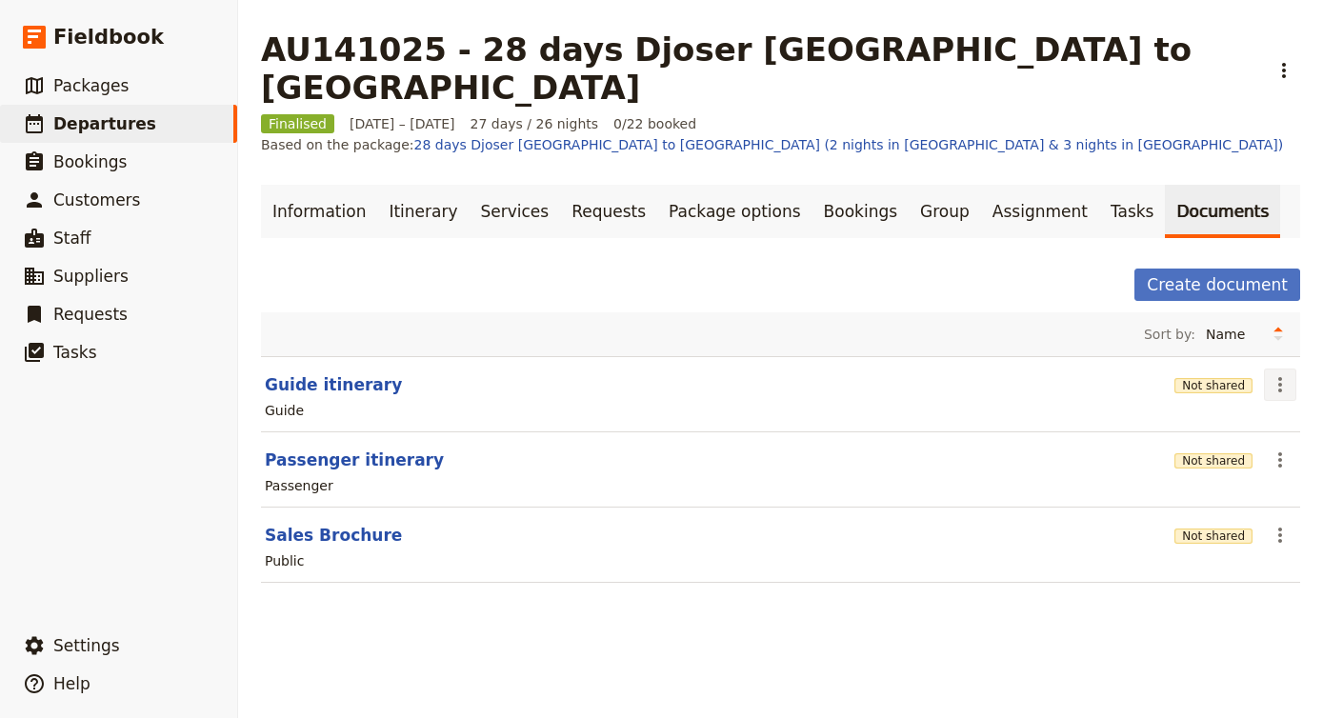
click at [1272, 373] on icon "Actions" at bounding box center [1279, 384] width 23 height 23
click at [1216, 365] on span "Share" at bounding box center [1225, 367] width 115 height 19
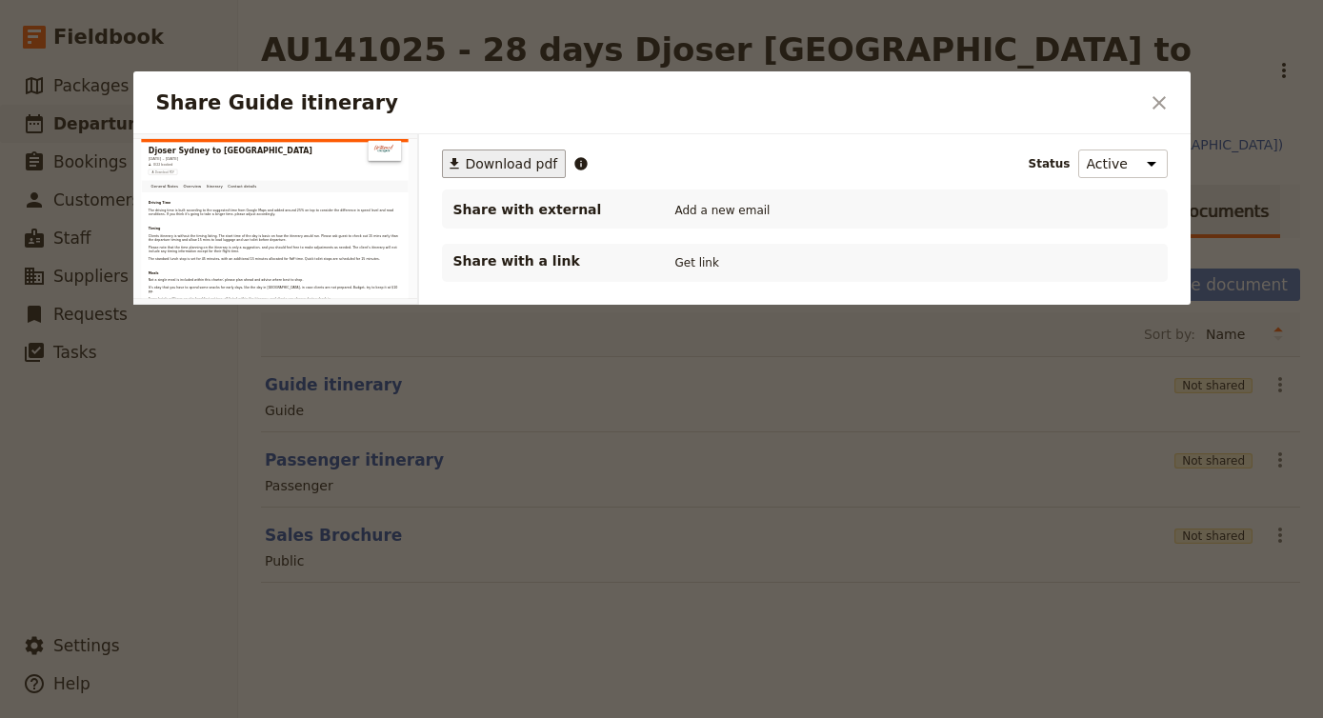
click at [531, 155] on span "Download pdf" at bounding box center [512, 163] width 92 height 19
click at [1140, 104] on div "Share Guide itinerary ​" at bounding box center [661, 102] width 1057 height 63
click at [1156, 104] on icon "Close dialog" at bounding box center [1158, 102] width 23 height 23
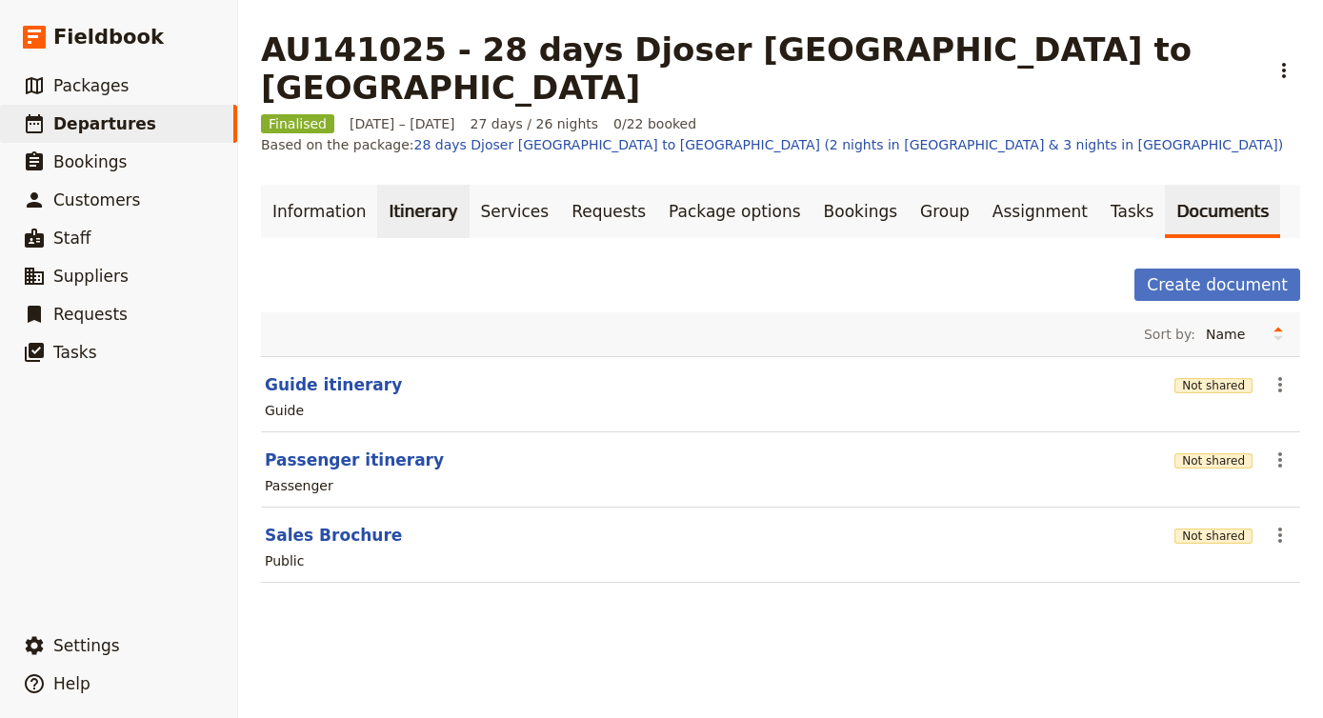
click at [417, 185] on link "Itinerary" at bounding box center [422, 211] width 91 height 53
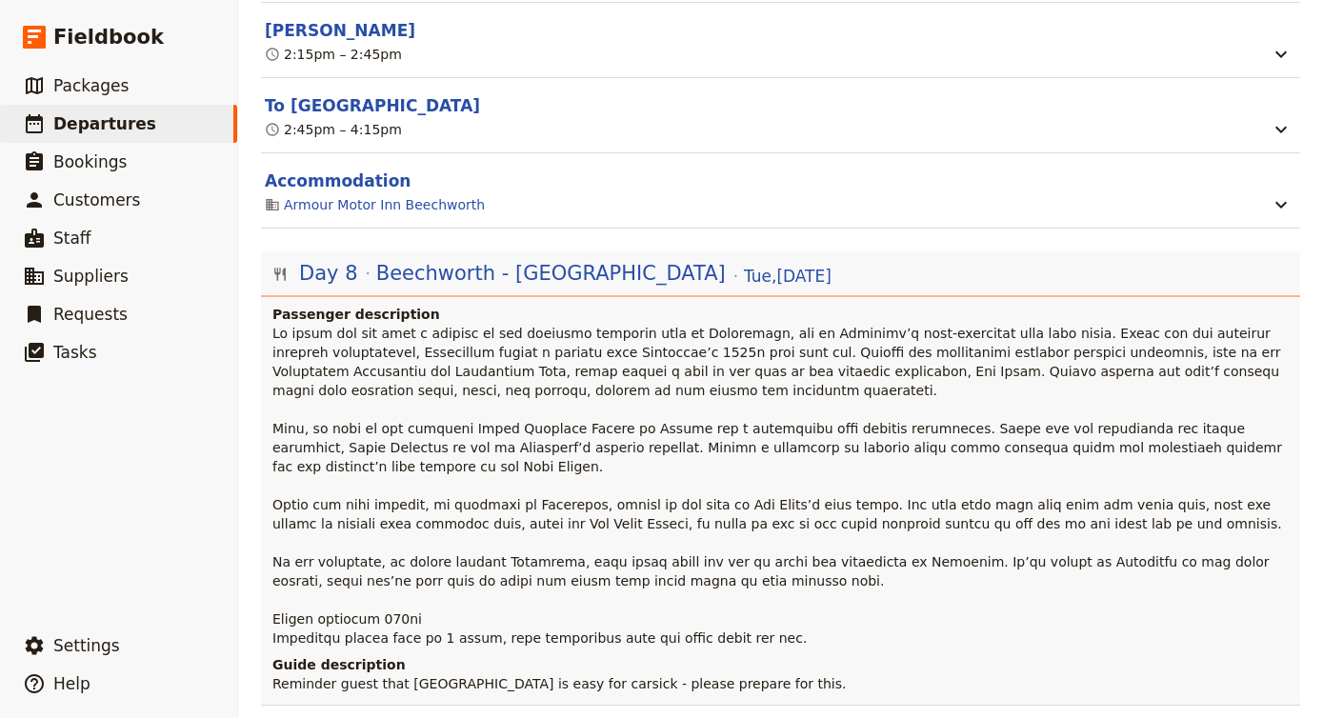
scroll to position [6600, 0]
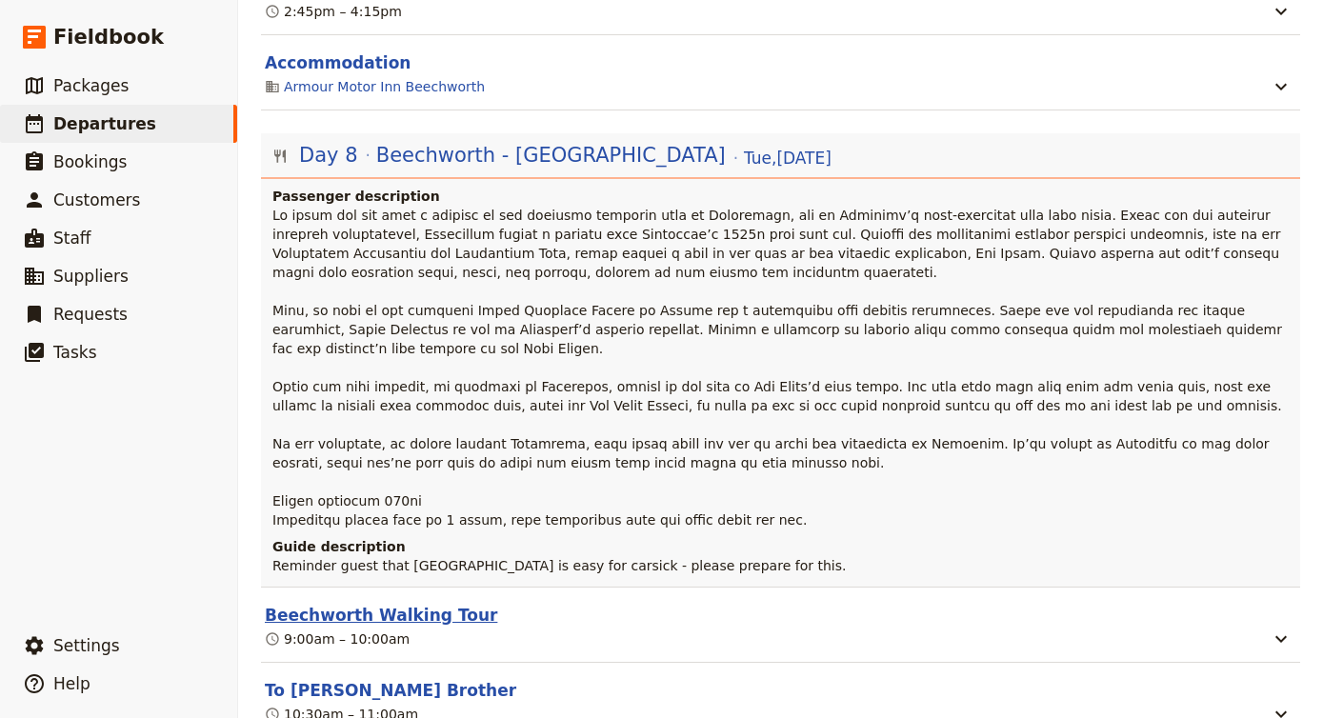
click at [409, 604] on button "Beechworth Walking Tour" at bounding box center [381, 615] width 232 height 23
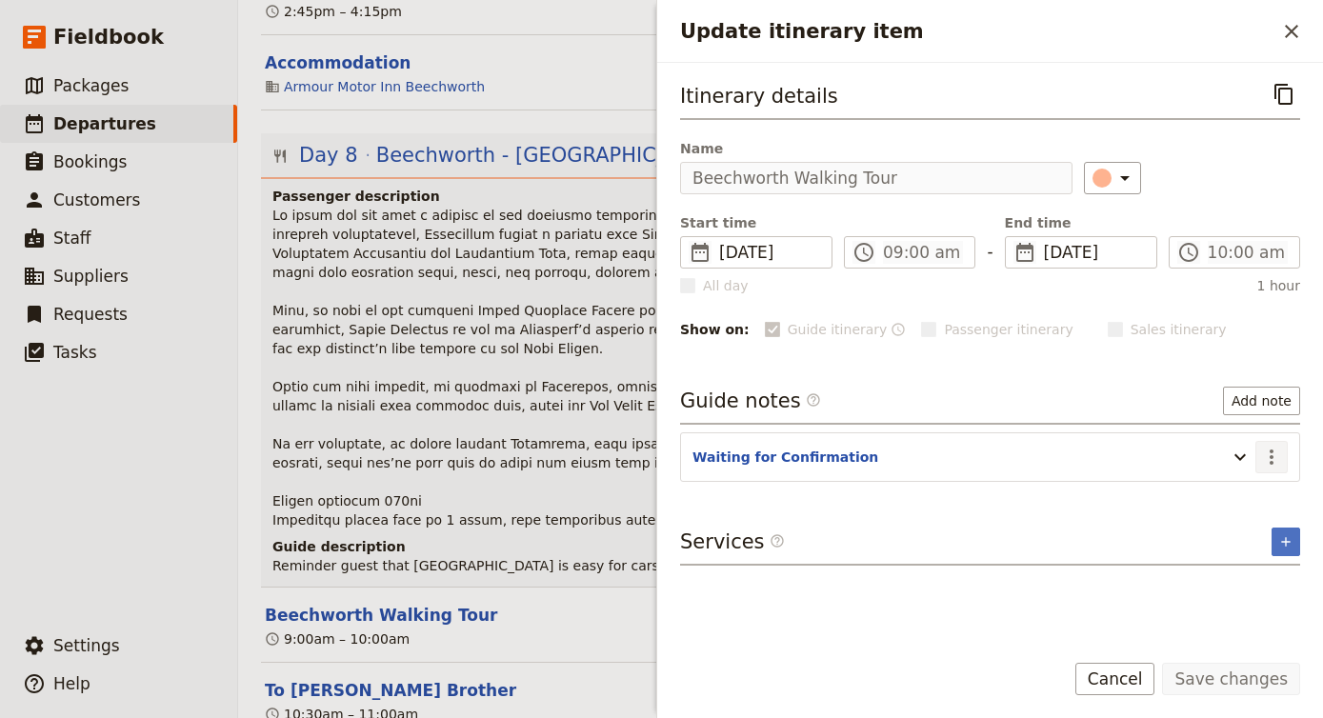
click at [1263, 454] on icon "Actions" at bounding box center [1271, 457] width 23 height 23
click at [1231, 518] on span "Remove note" at bounding box center [1230, 525] width 89 height 19
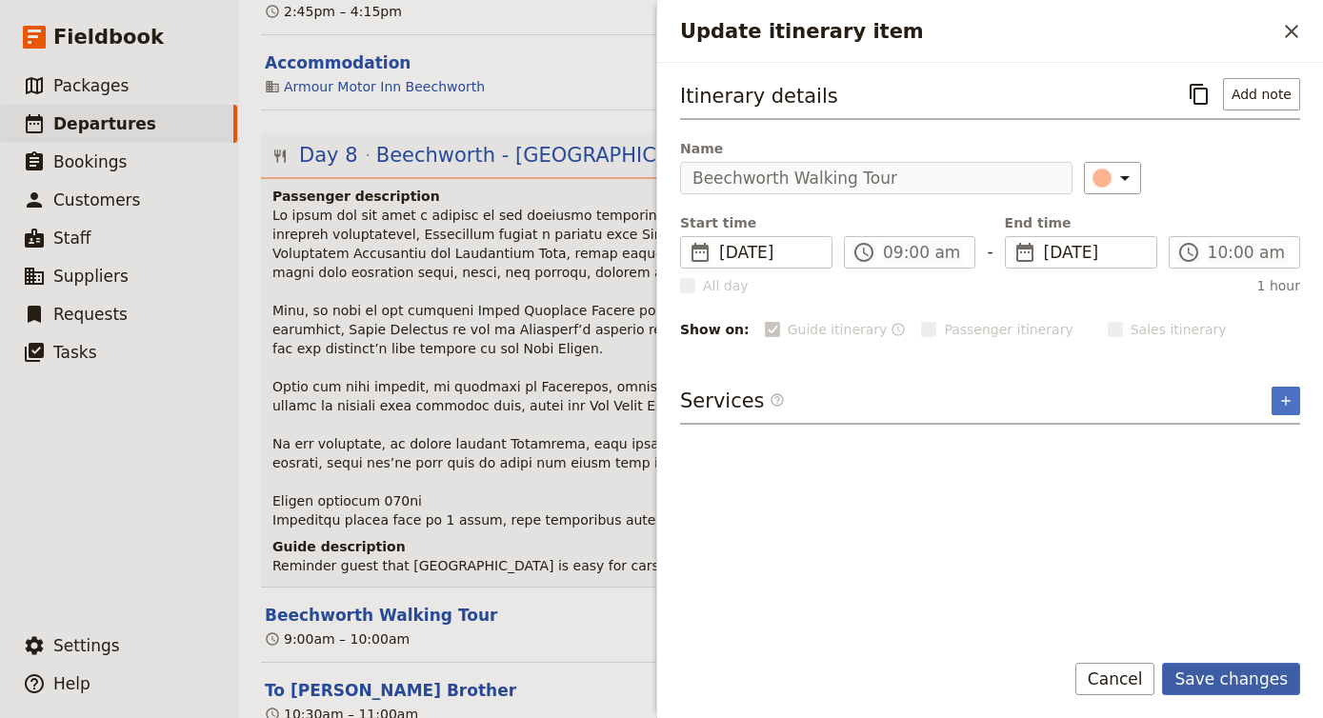
click at [1232, 672] on button "Save changes" at bounding box center [1231, 679] width 138 height 32
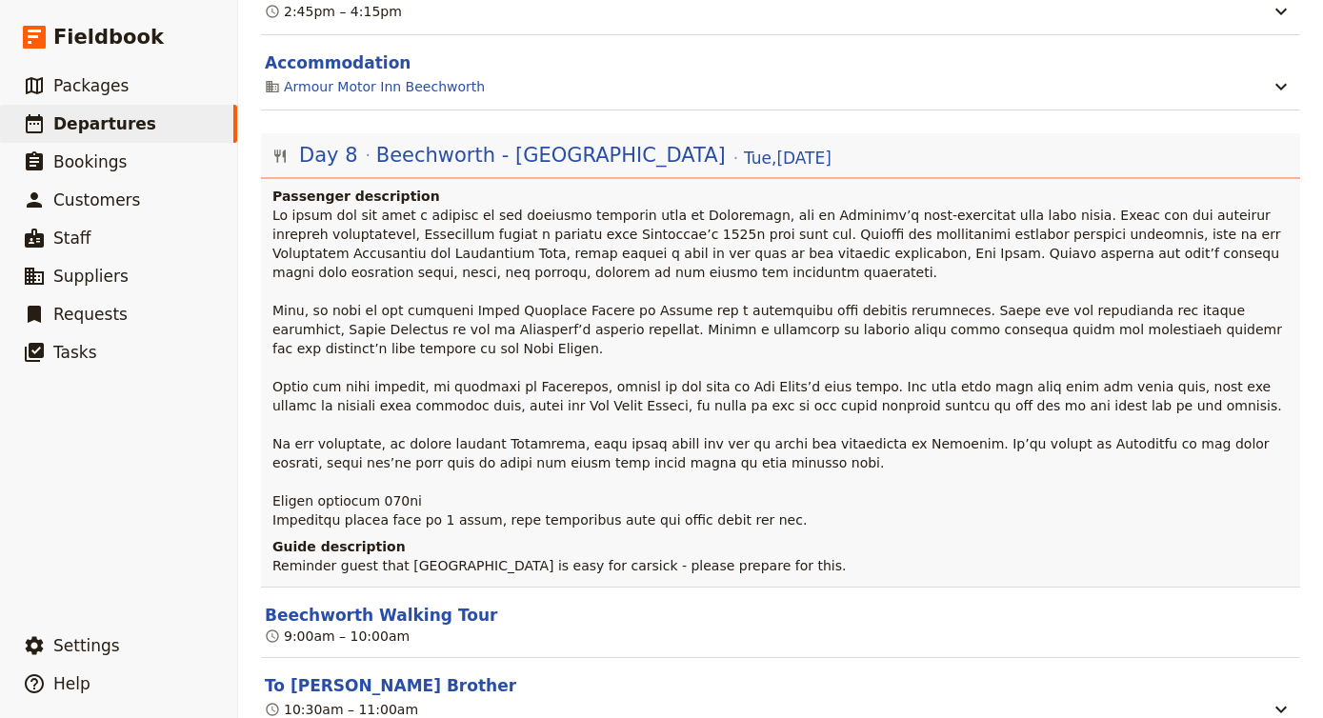
click at [1077, 318] on p at bounding box center [782, 368] width 1020 height 324
click at [422, 604] on button "Beechworth Walking Tour" at bounding box center [381, 615] width 232 height 23
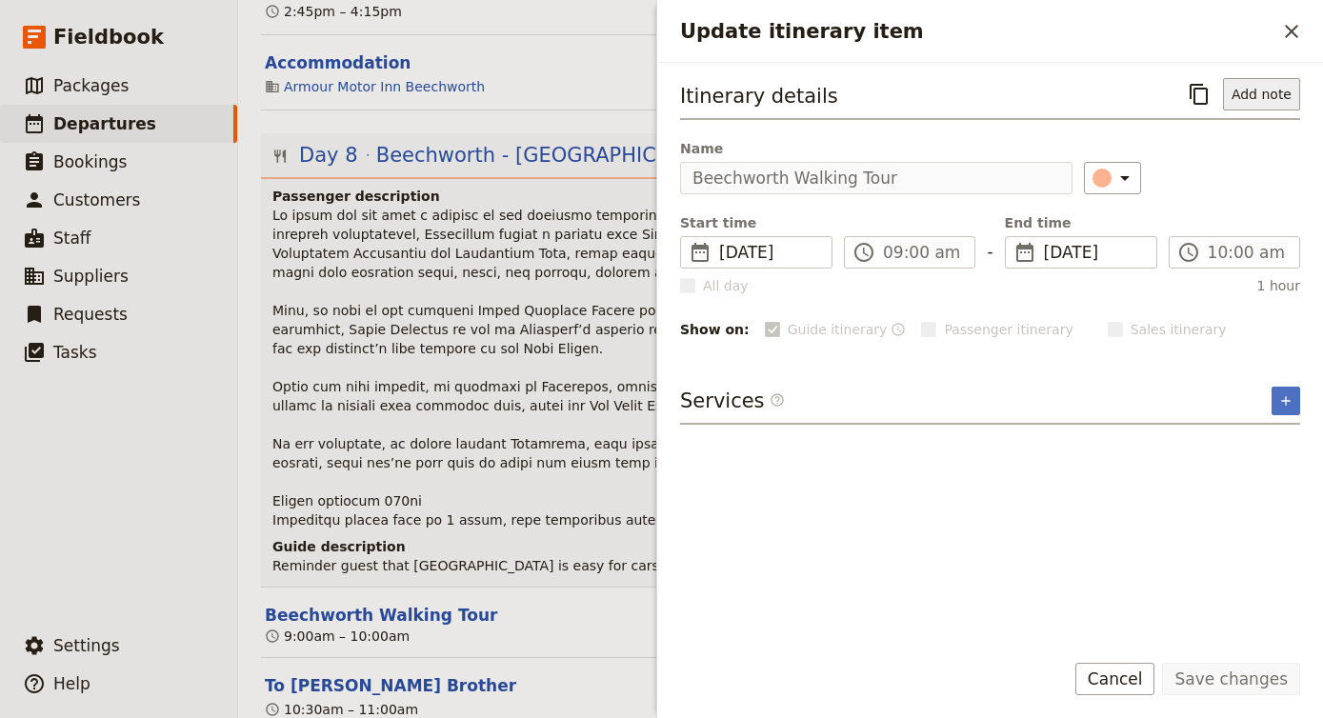
click at [1279, 93] on button "Add note" at bounding box center [1261, 94] width 77 height 32
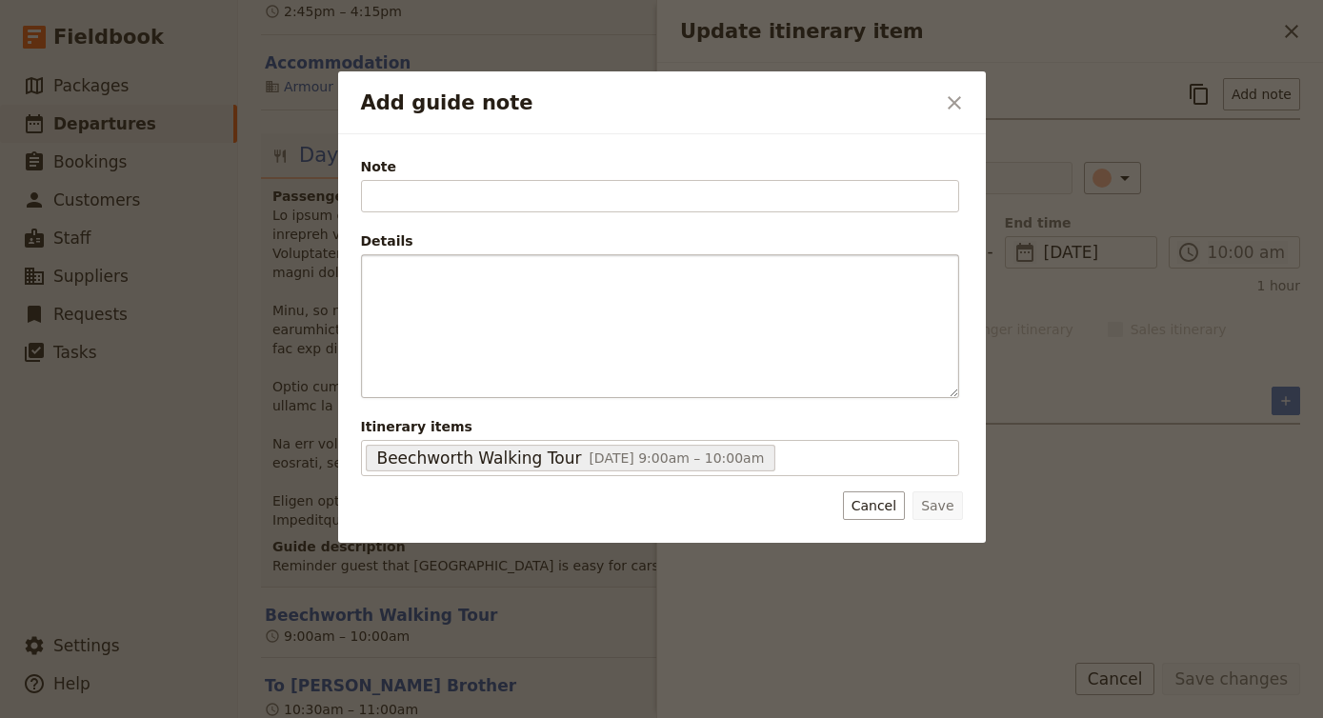
type input "D"
click at [563, 195] on input "[GEOGRAPHIC_DATA]- [STREET_ADDRESS]" at bounding box center [660, 196] width 598 height 32
type input "[GEOGRAPHIC_DATA] - [STREET_ADDRESS]"
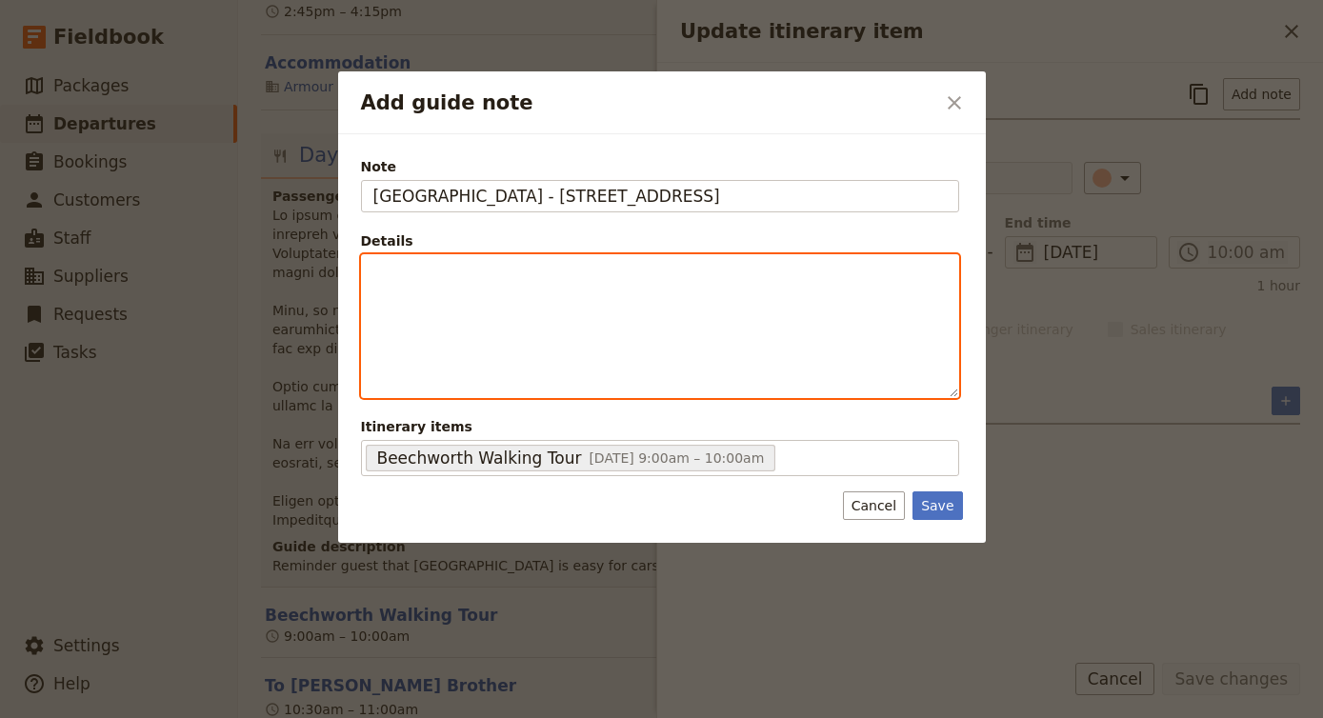
click at [503, 282] on p "Add guide note" at bounding box center [659, 272] width 573 height 19
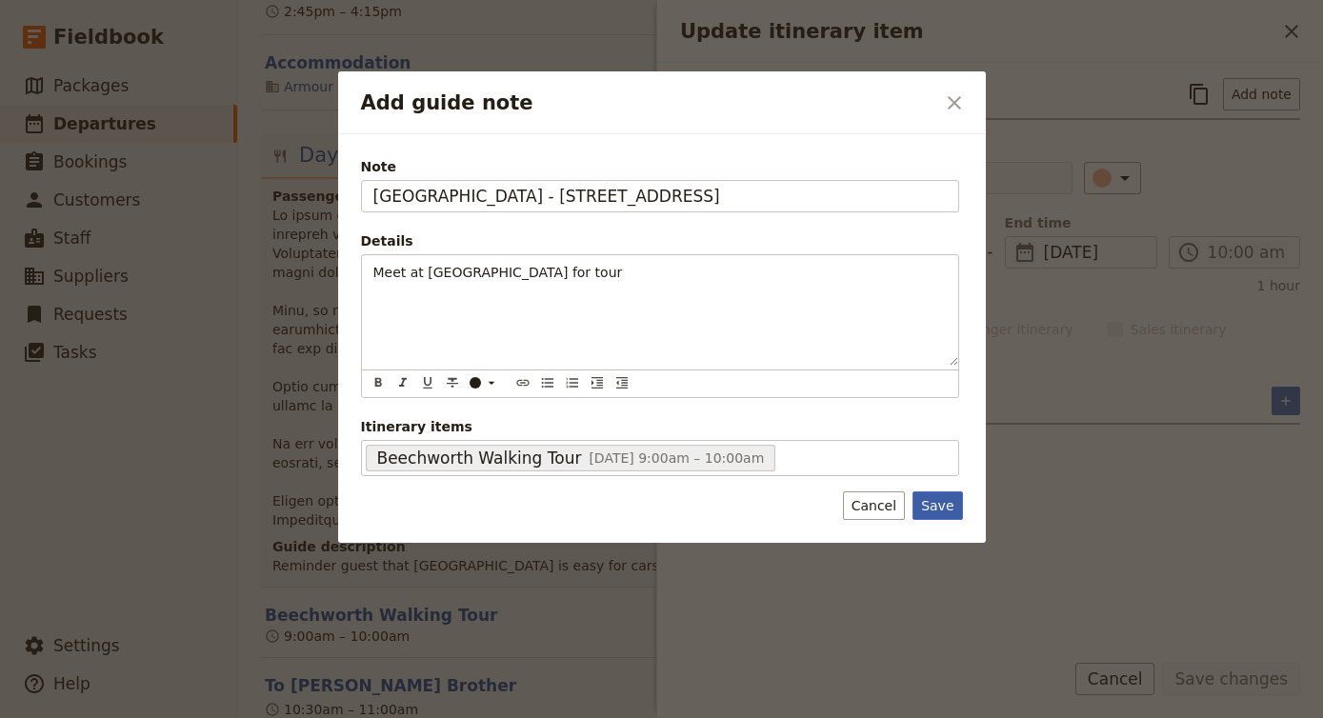
click at [923, 506] on button "Save" at bounding box center [937, 505] width 50 height 29
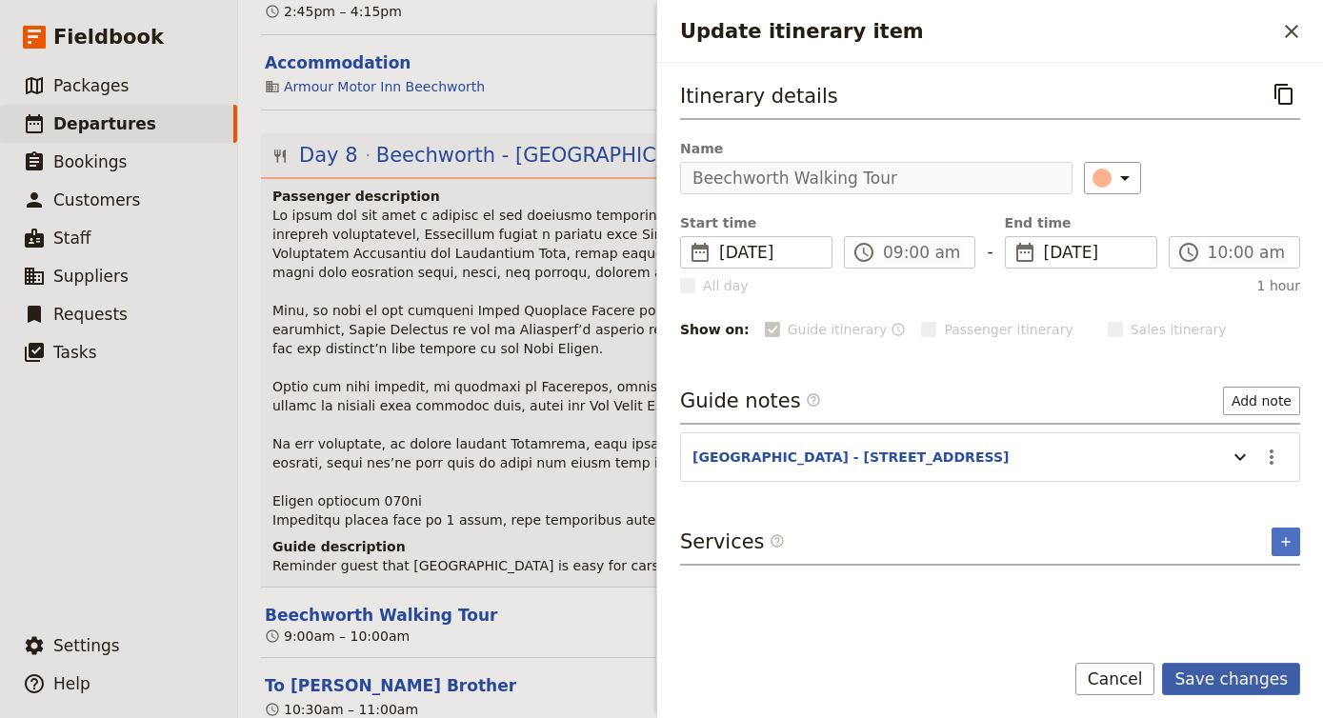
click at [1214, 686] on button "Save changes" at bounding box center [1231, 679] width 138 height 32
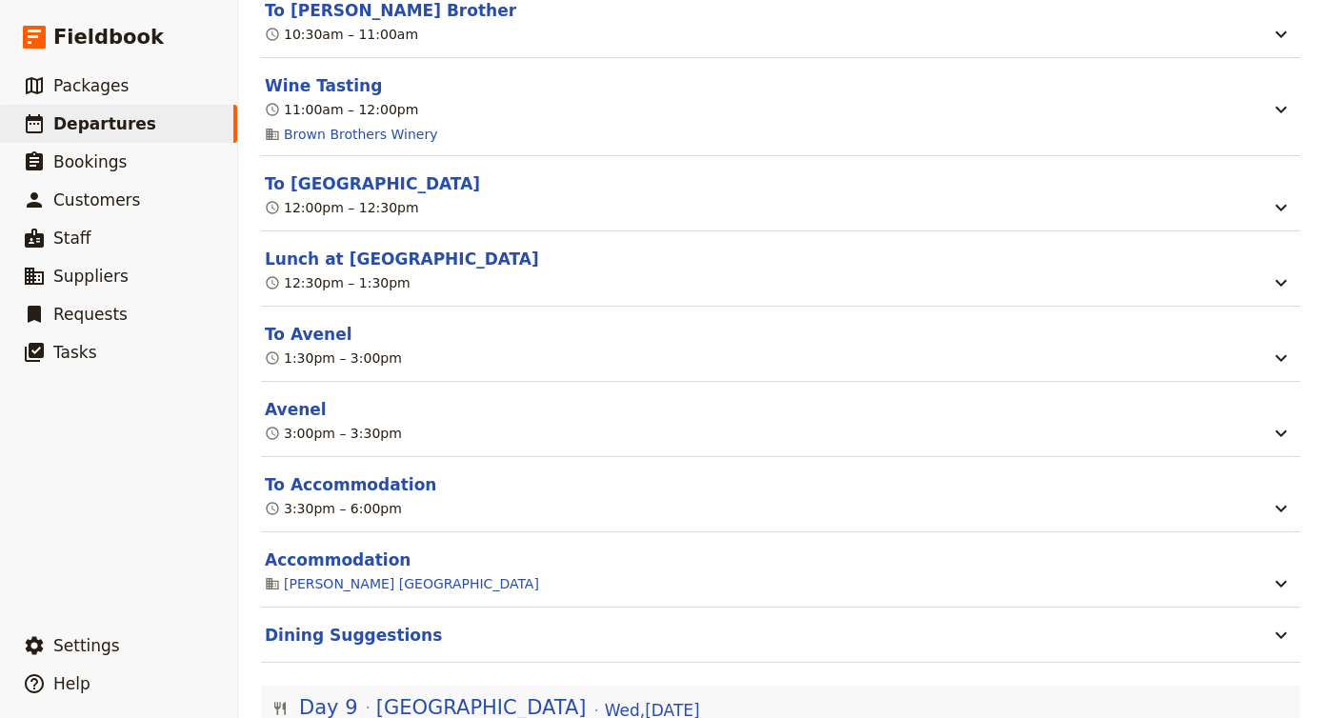
scroll to position [7601, 0]
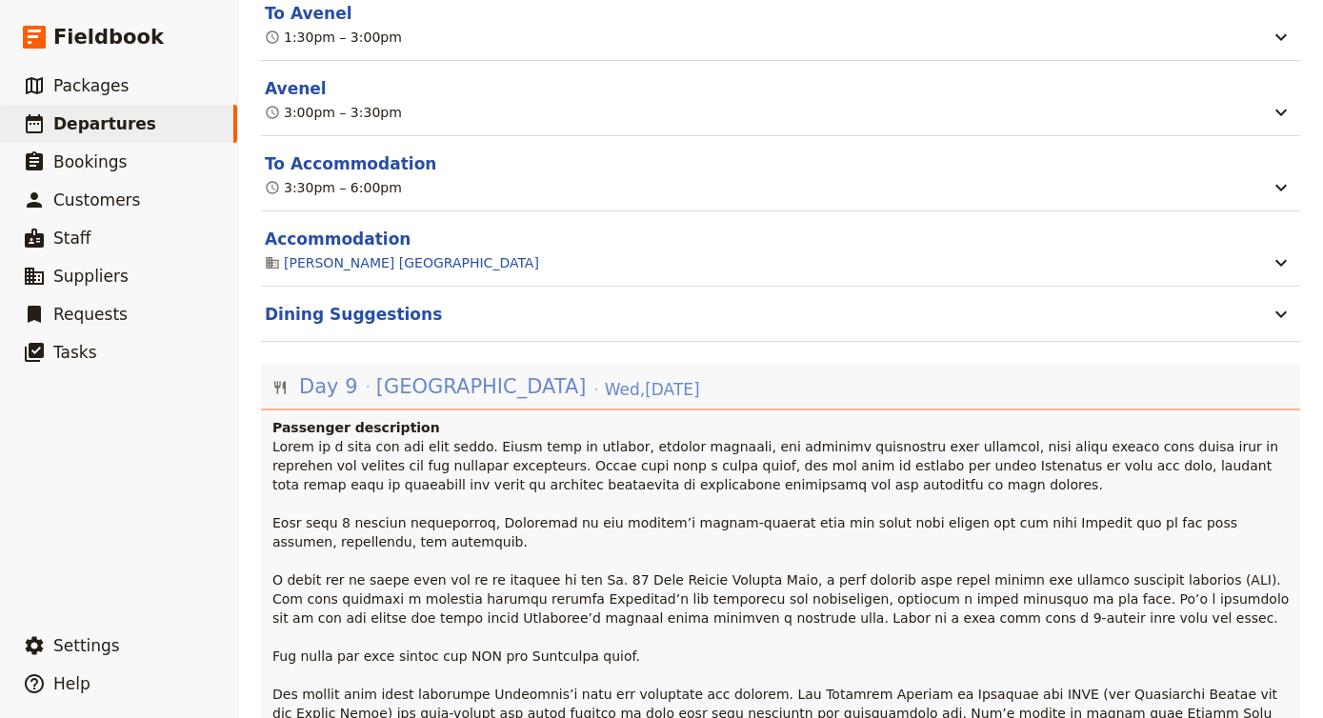
click at [477, 370] on div "Day 9 [GEOGRAPHIC_DATA] [DATE]" at bounding box center [499, 386] width 405 height 32
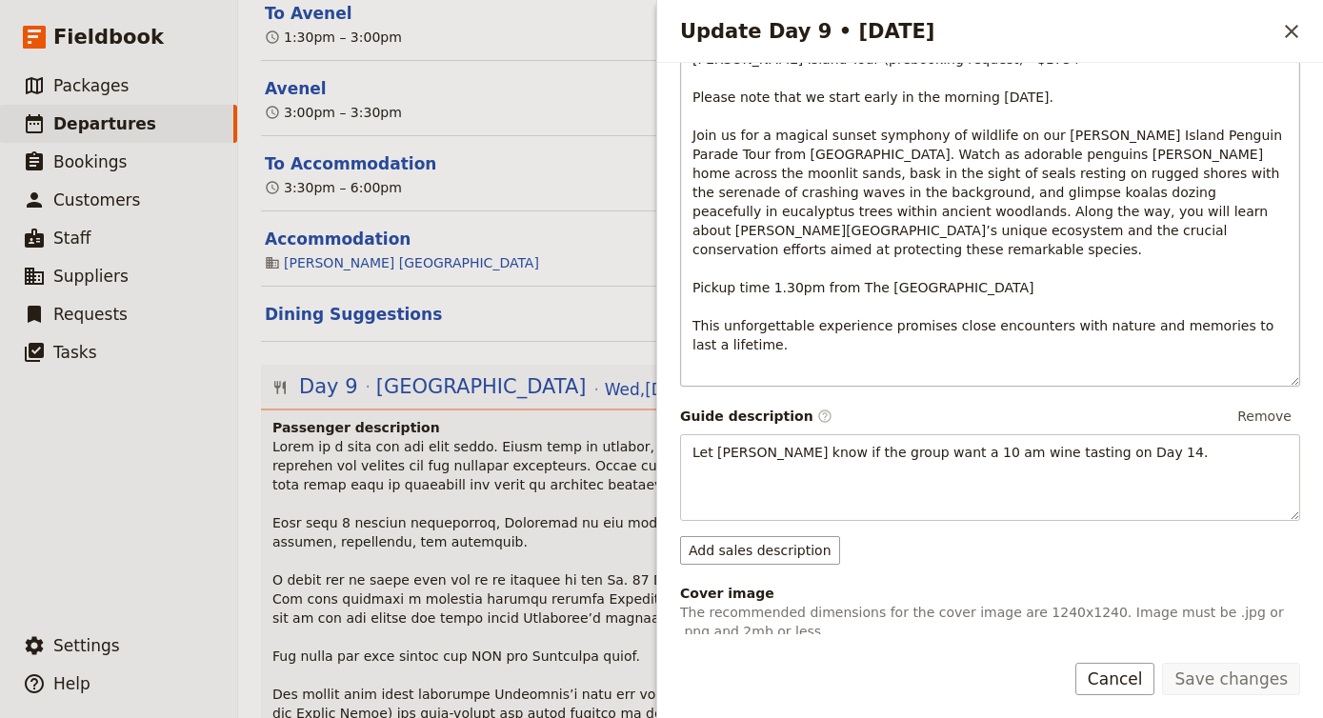
scroll to position [1320, 0]
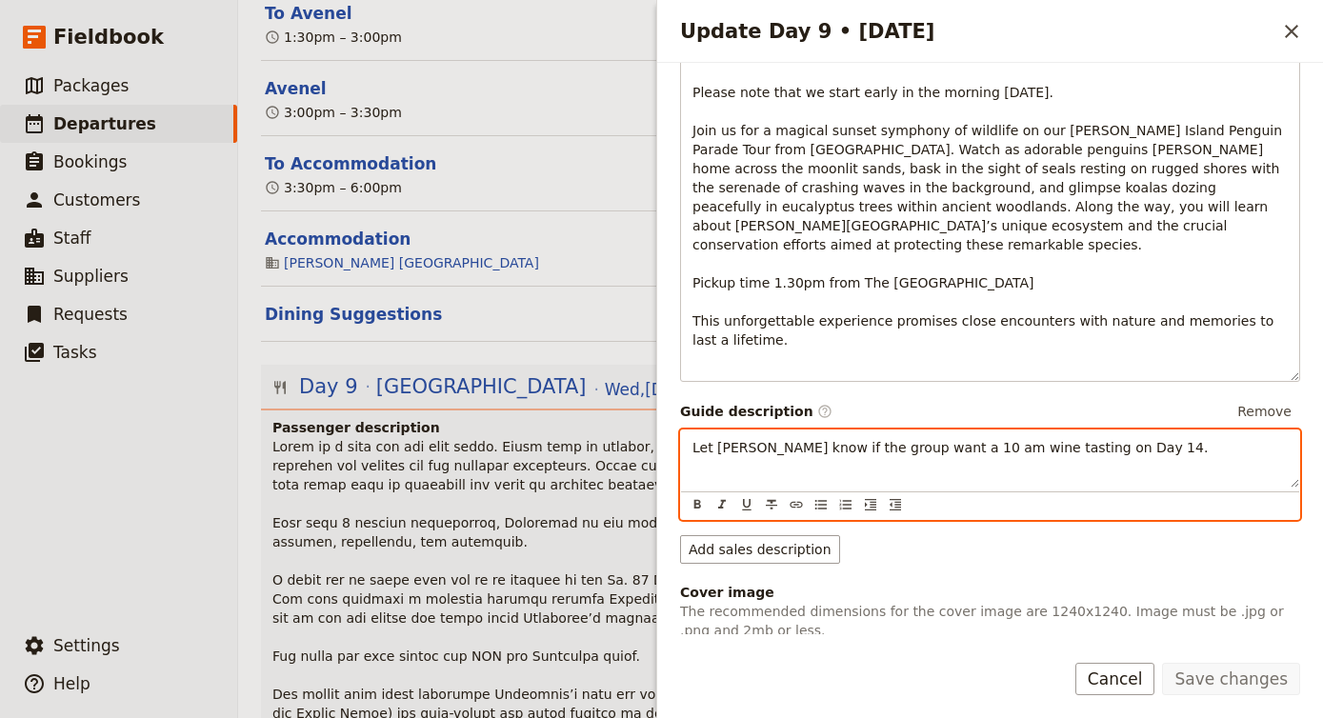
click at [751, 440] on span "Let [PERSON_NAME] know if the group want a 10 am wine tasting on Day 14." at bounding box center [949, 447] width 515 height 15
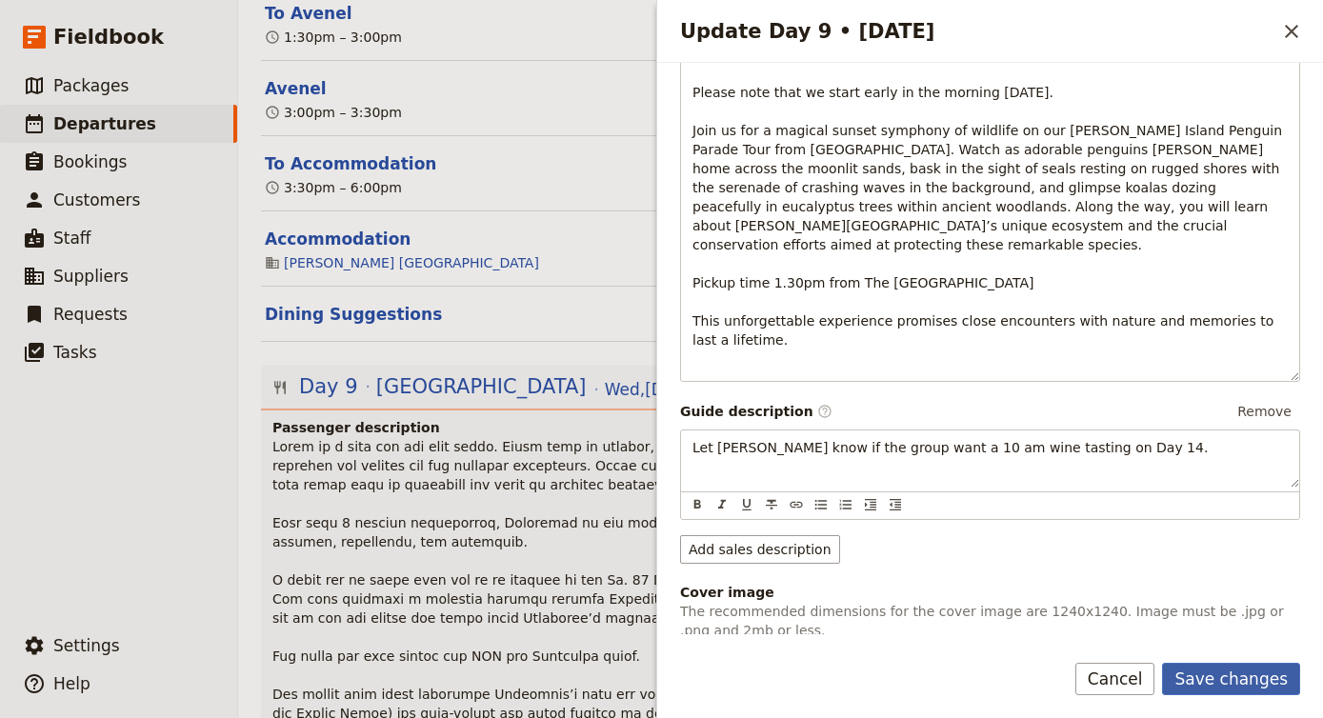
click at [1227, 675] on button "Save changes" at bounding box center [1231, 679] width 138 height 32
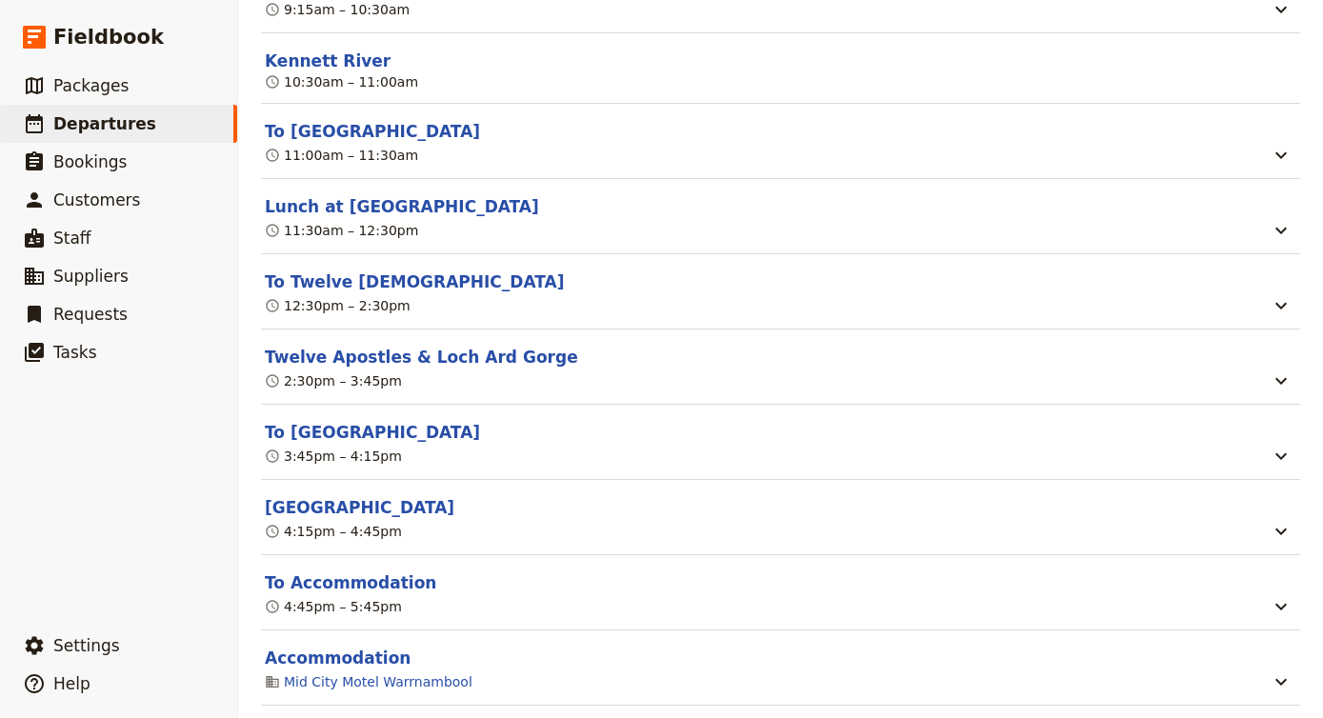
scroll to position [9738, 0]
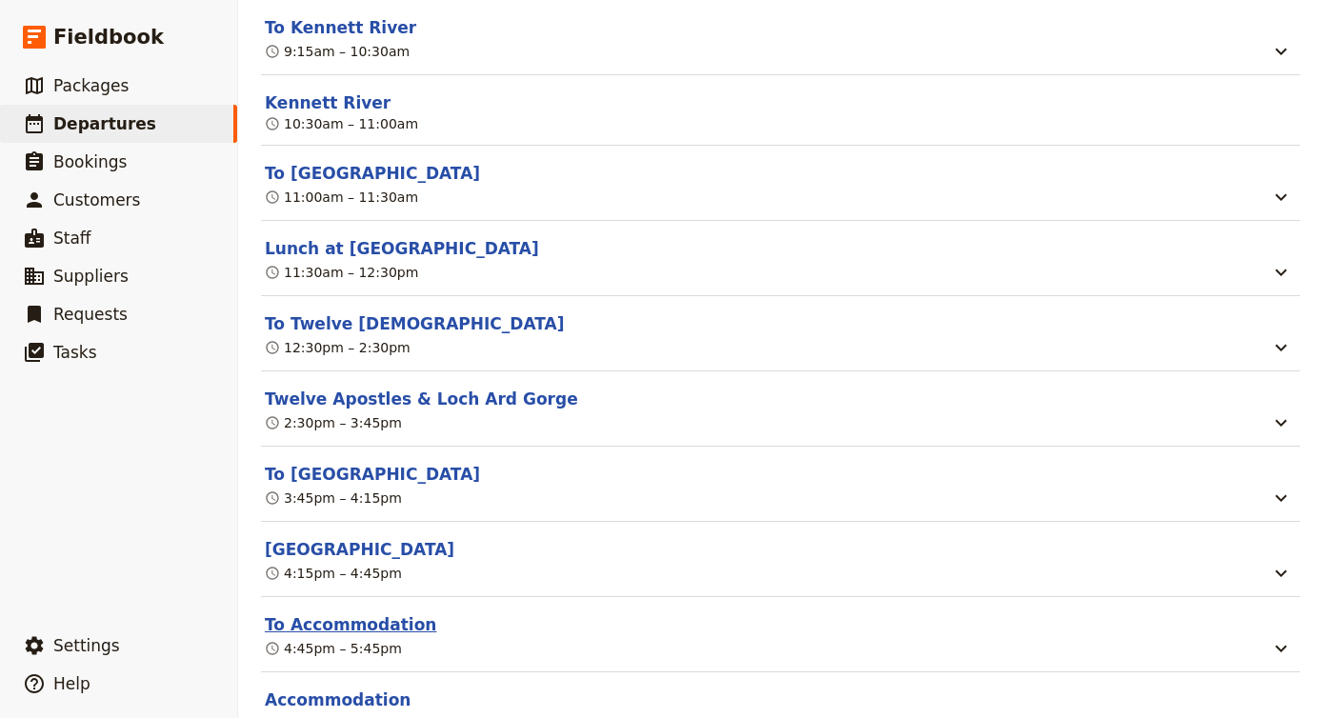
click at [391, 613] on button "To Accommodation" at bounding box center [350, 624] width 171 height 23
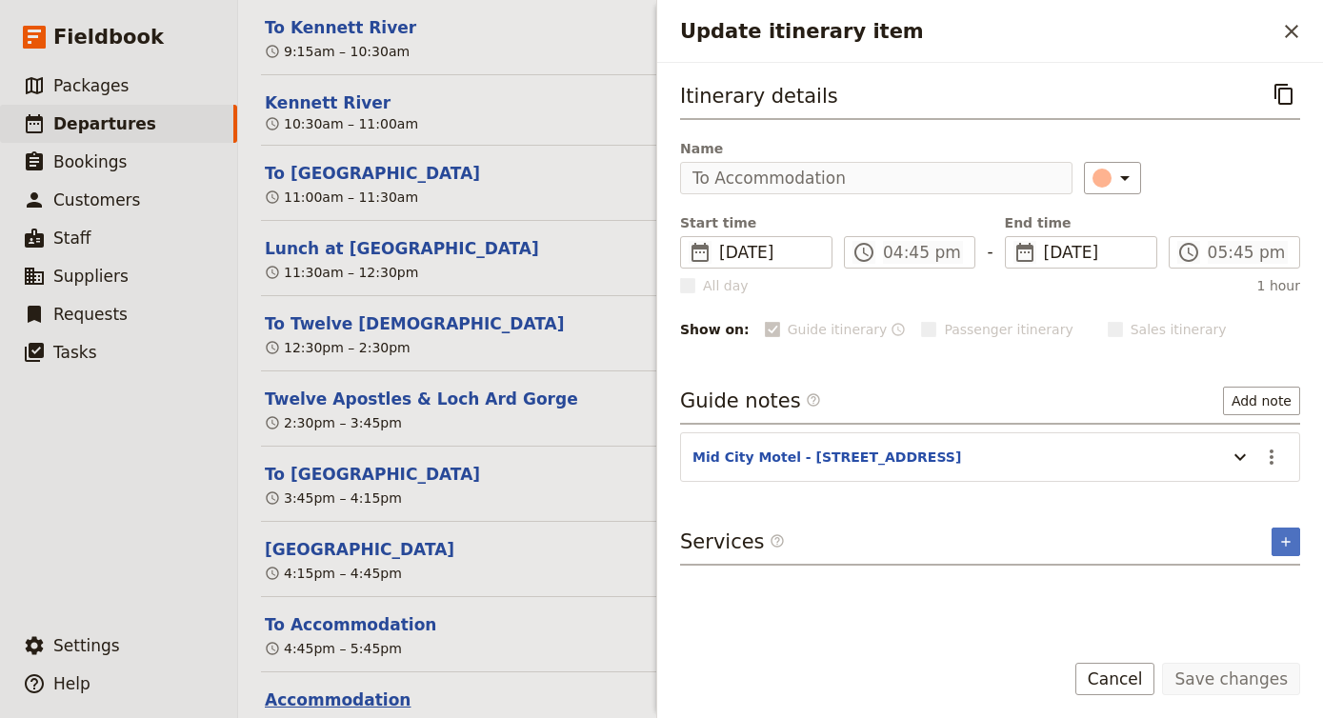
click at [356, 688] on button "Accommodation" at bounding box center [338, 699] width 146 height 23
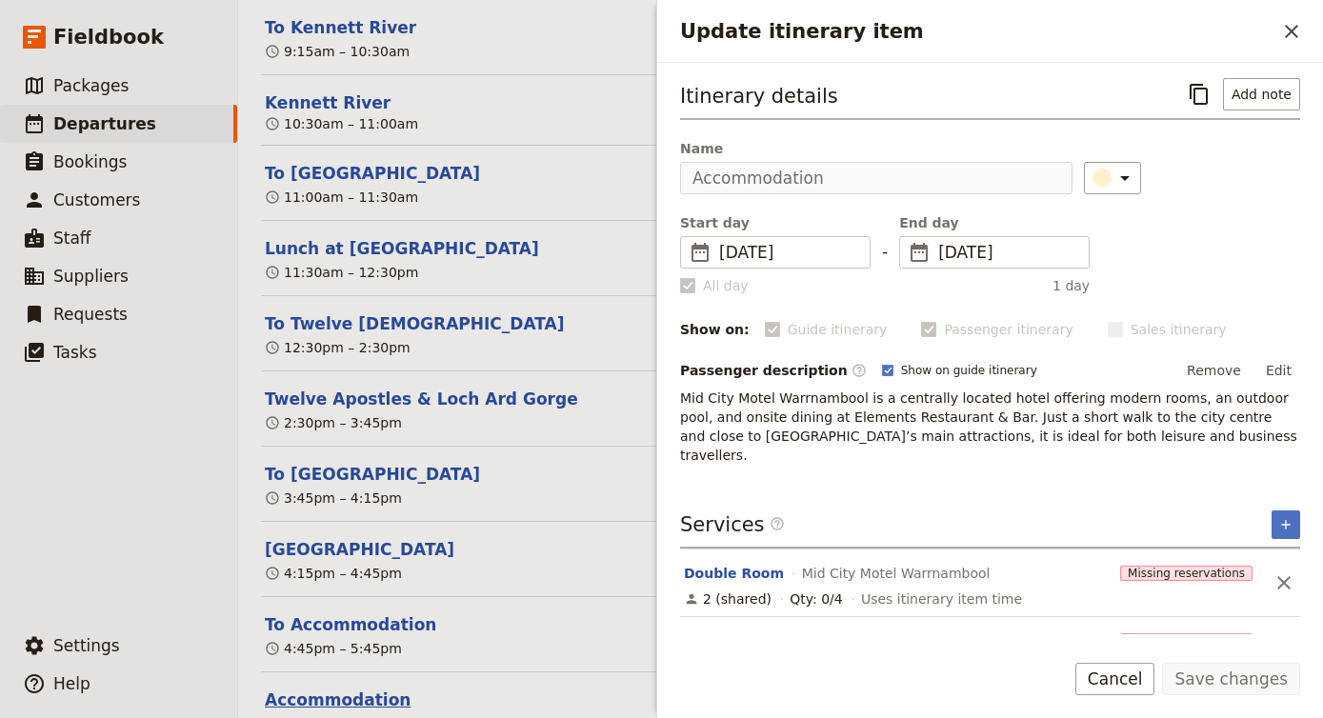
click at [356, 688] on button "Accommodation" at bounding box center [338, 699] width 146 height 23
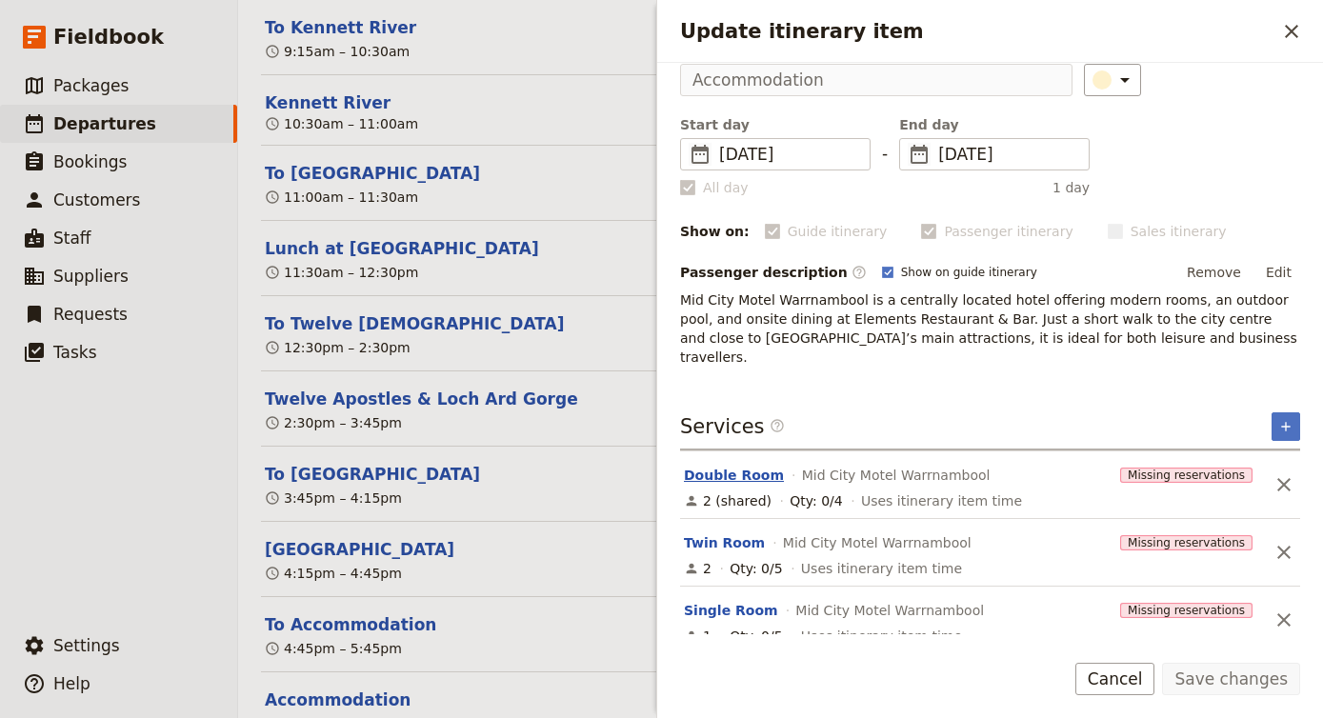
scroll to position [0, 0]
click at [503, 613] on header "To Accommodation" at bounding box center [765, 624] width 1001 height 23
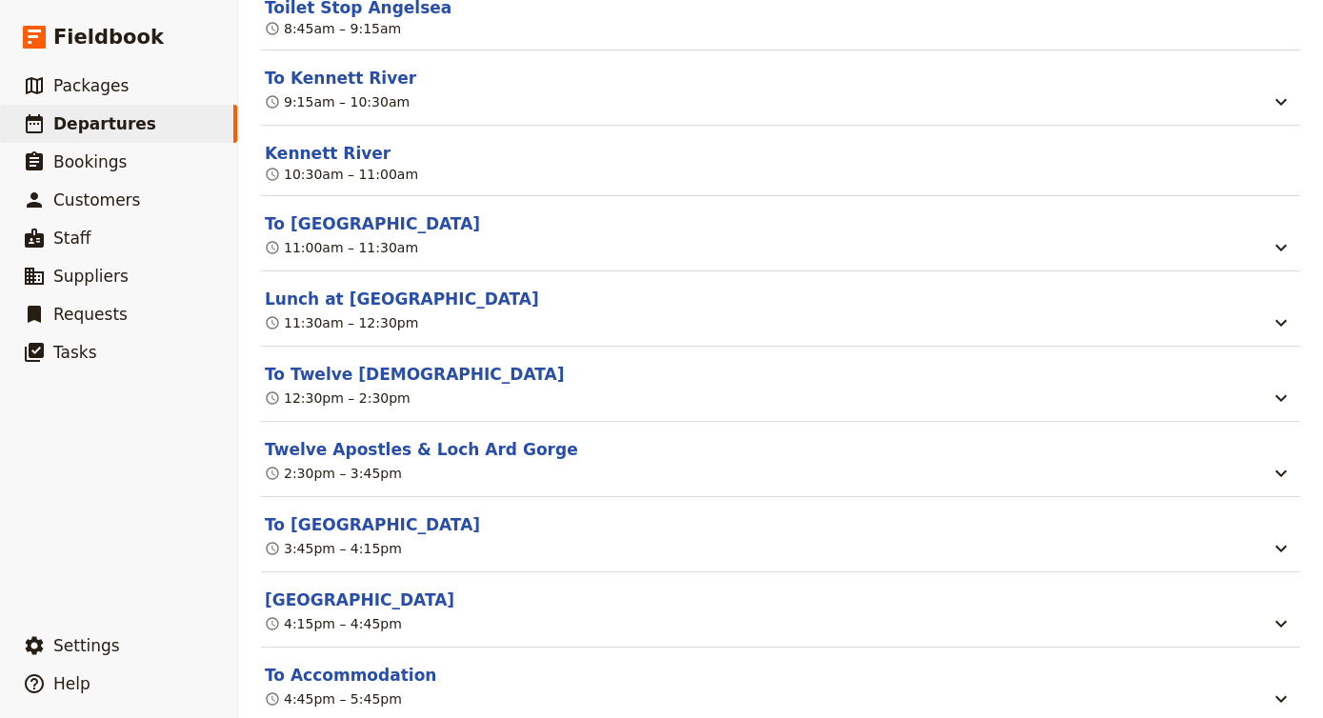
scroll to position [9689, 0]
click at [349, 588] on button "[GEOGRAPHIC_DATA]" at bounding box center [359, 599] width 189 height 23
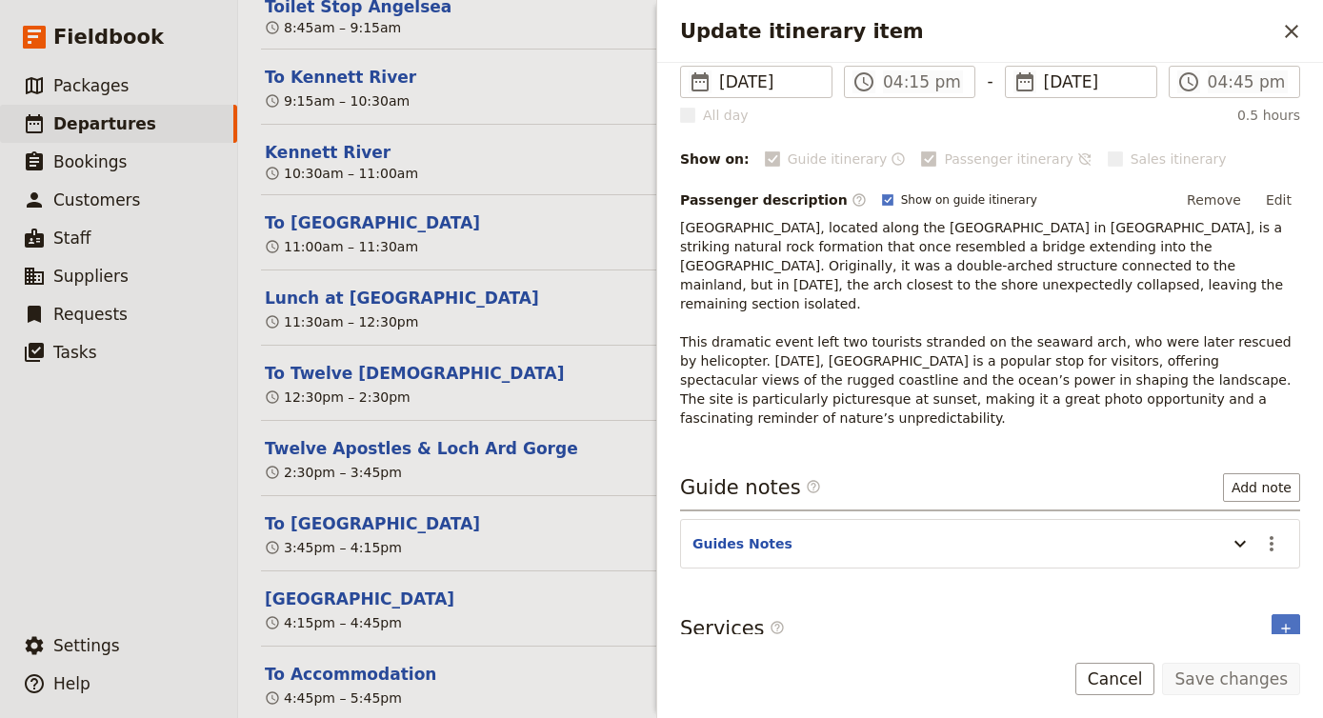
scroll to position [169, 0]
click at [1228, 533] on icon "Update itinerary item" at bounding box center [1239, 544] width 23 height 23
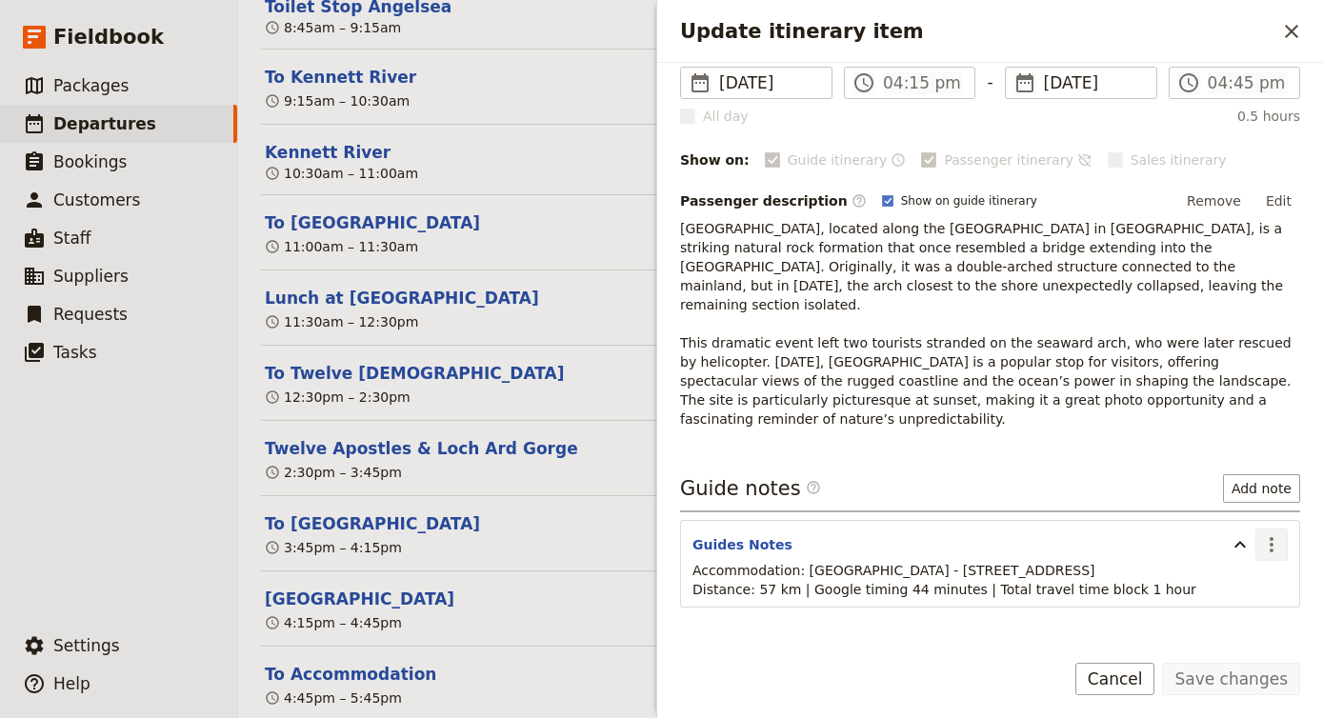
click at [1276, 533] on icon "Actions" at bounding box center [1271, 544] width 23 height 23
click at [1245, 596] on span "Remove note" at bounding box center [1230, 594] width 89 height 19
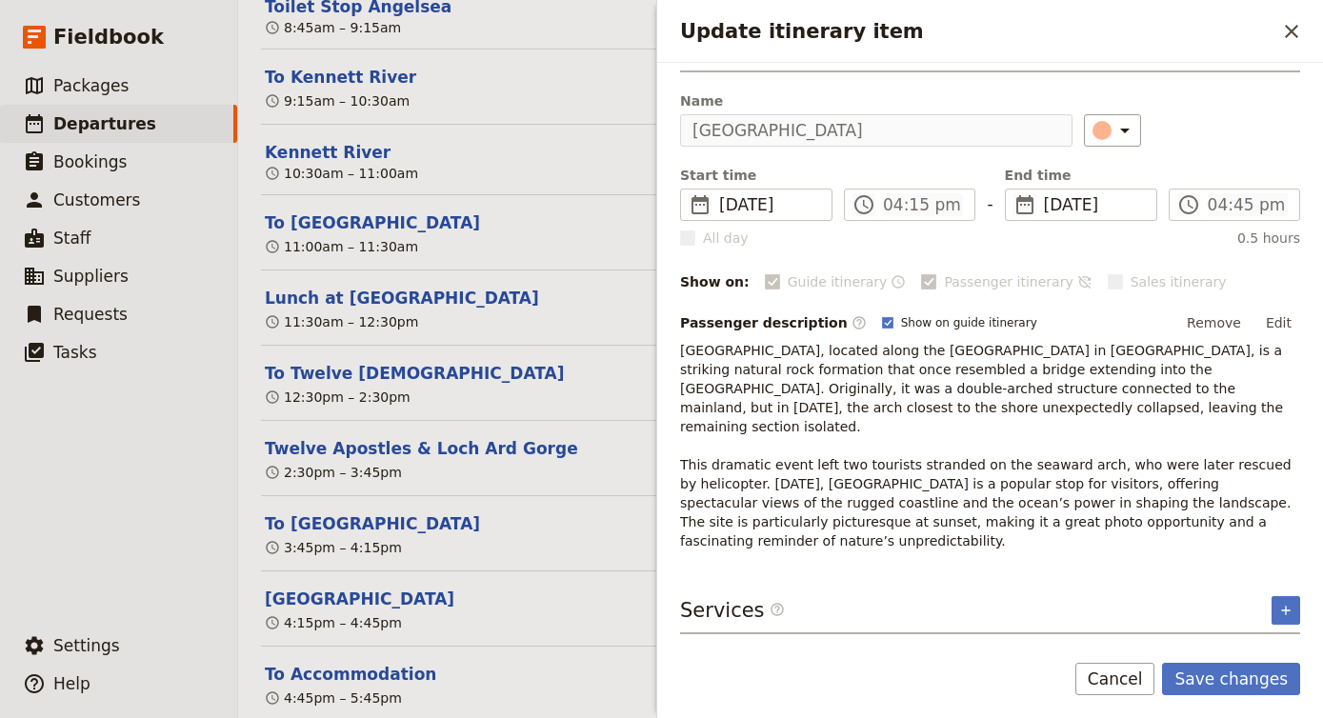
scroll to position [15, 0]
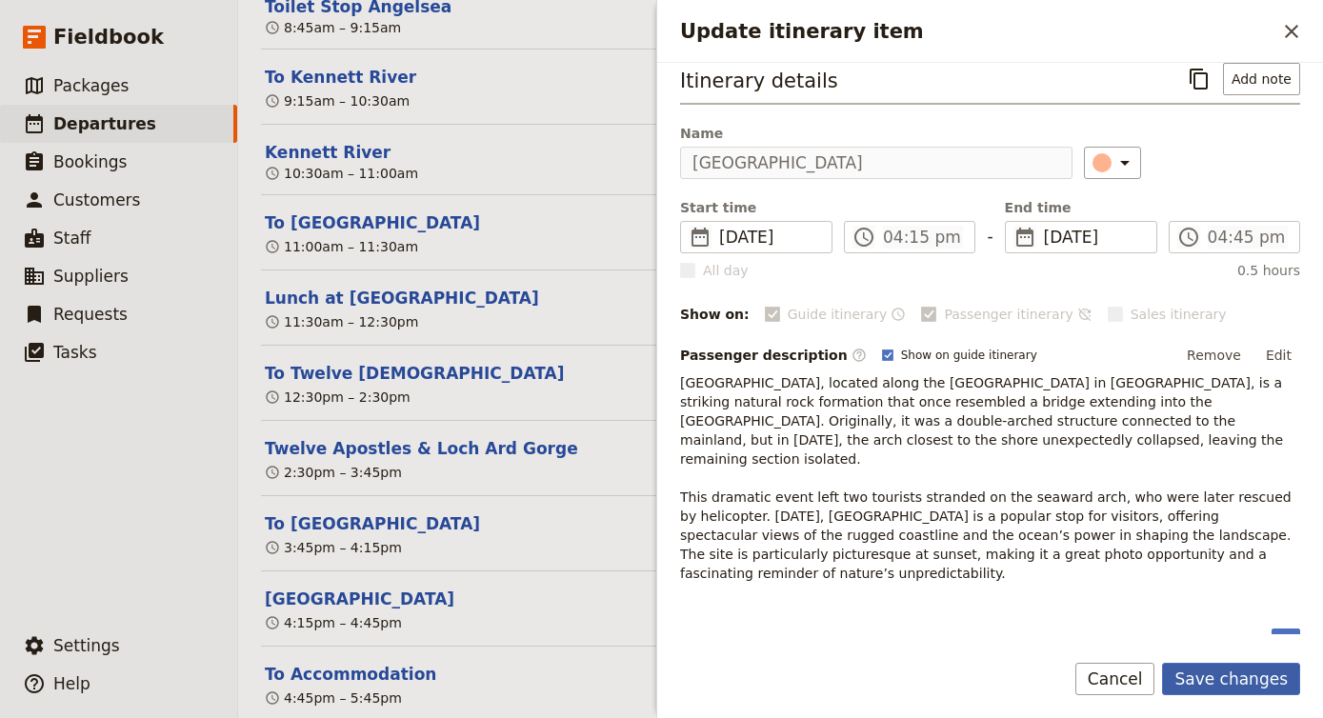
click at [1217, 673] on button "Save changes" at bounding box center [1231, 679] width 138 height 32
